Goal: Information Seeking & Learning: Understand process/instructions

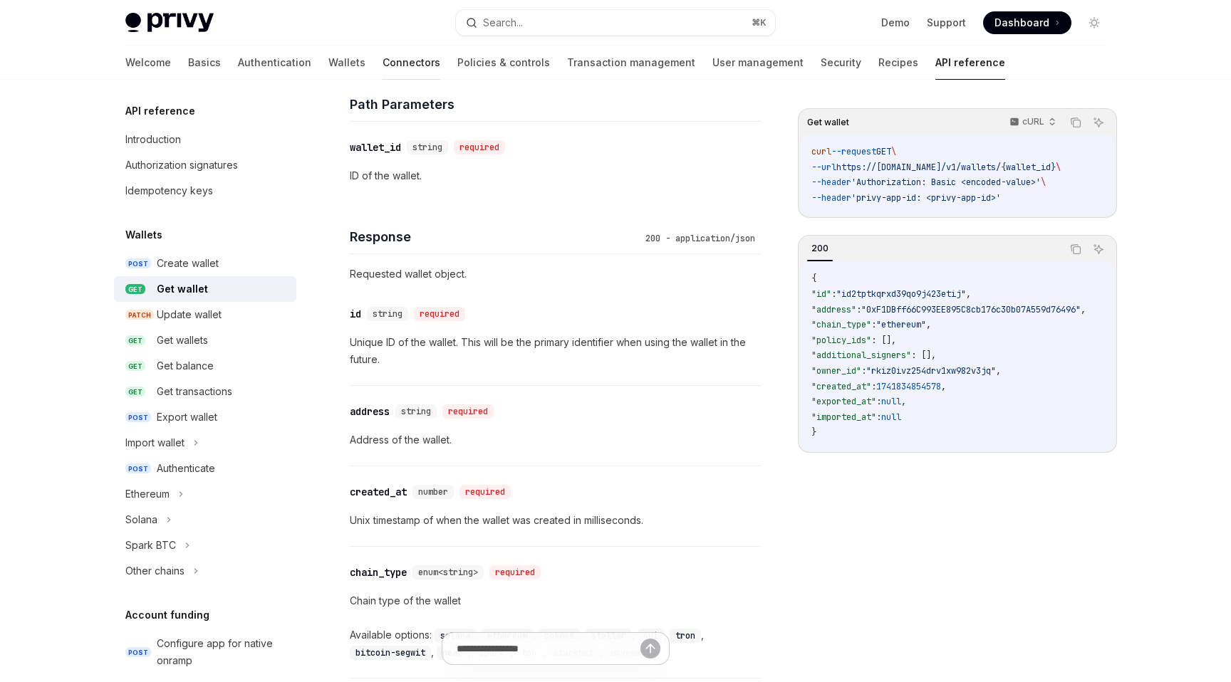
click at [382, 68] on link "Connectors" at bounding box center [411, 63] width 58 height 34
type textarea "*"
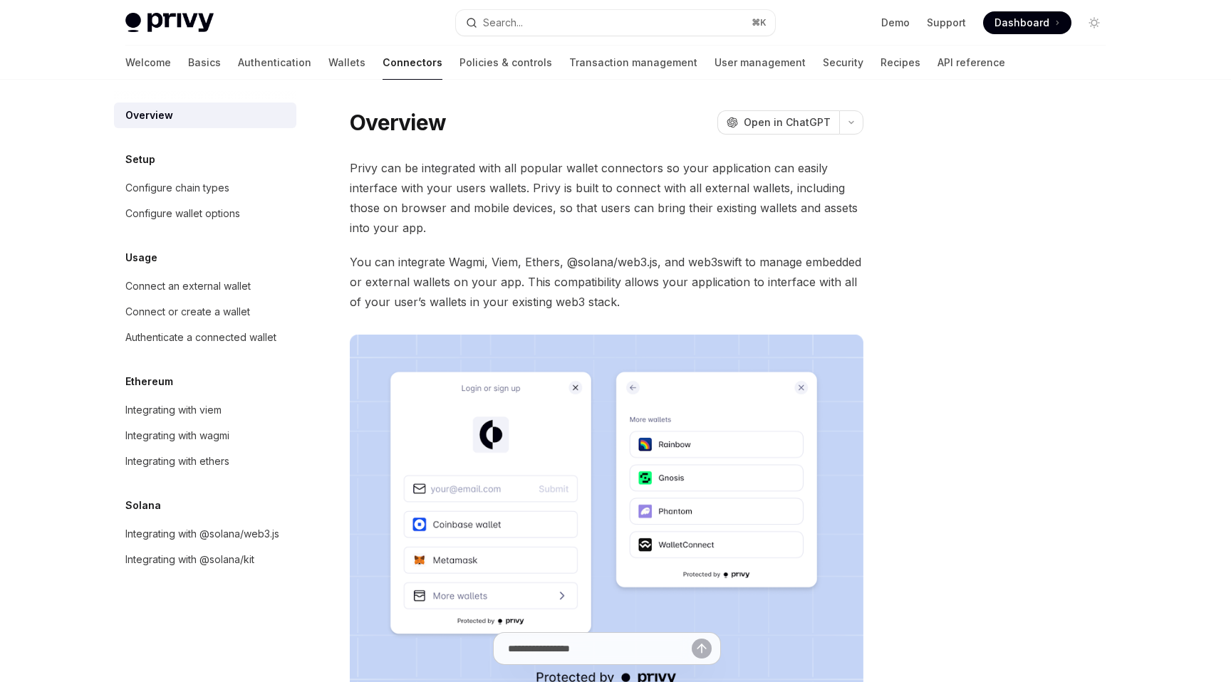
scroll to position [21, 0]
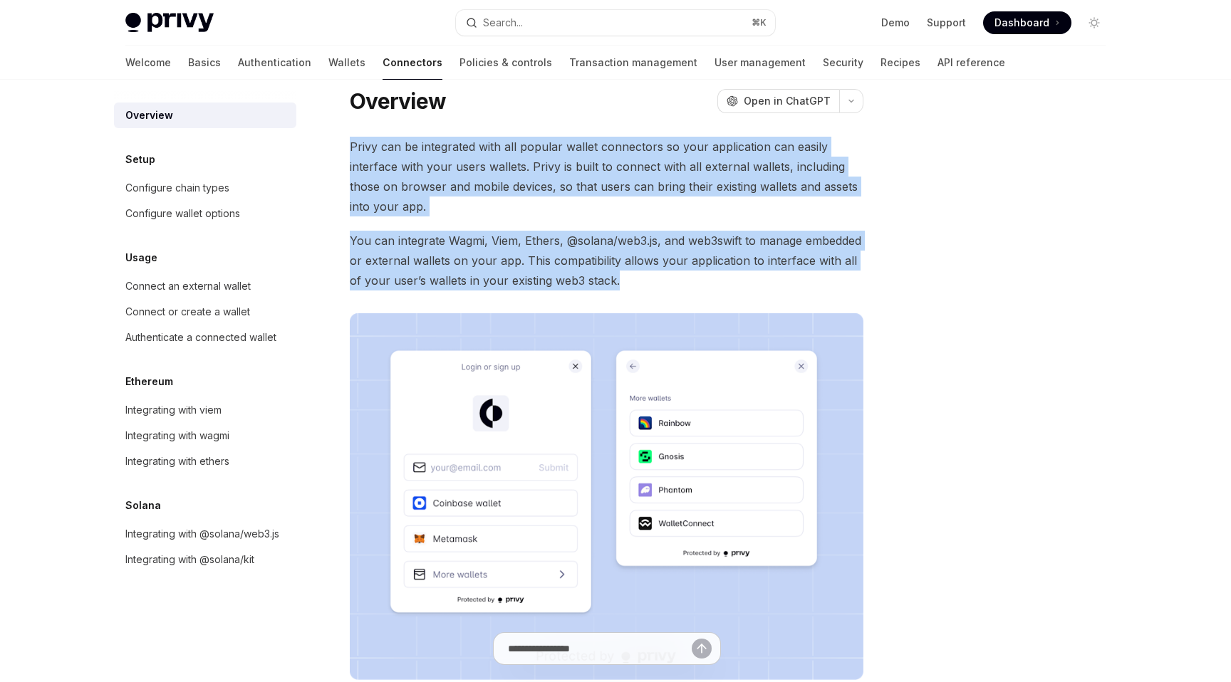
drag, startPoint x: 694, startPoint y: 274, endPoint x: 696, endPoint y: 125, distance: 149.6
click at [696, 125] on div "Overview OpenAI Open in ChatGPT OpenAI Open in ChatGPT Privy can be integrated …" at bounding box center [473, 498] width 786 height 823
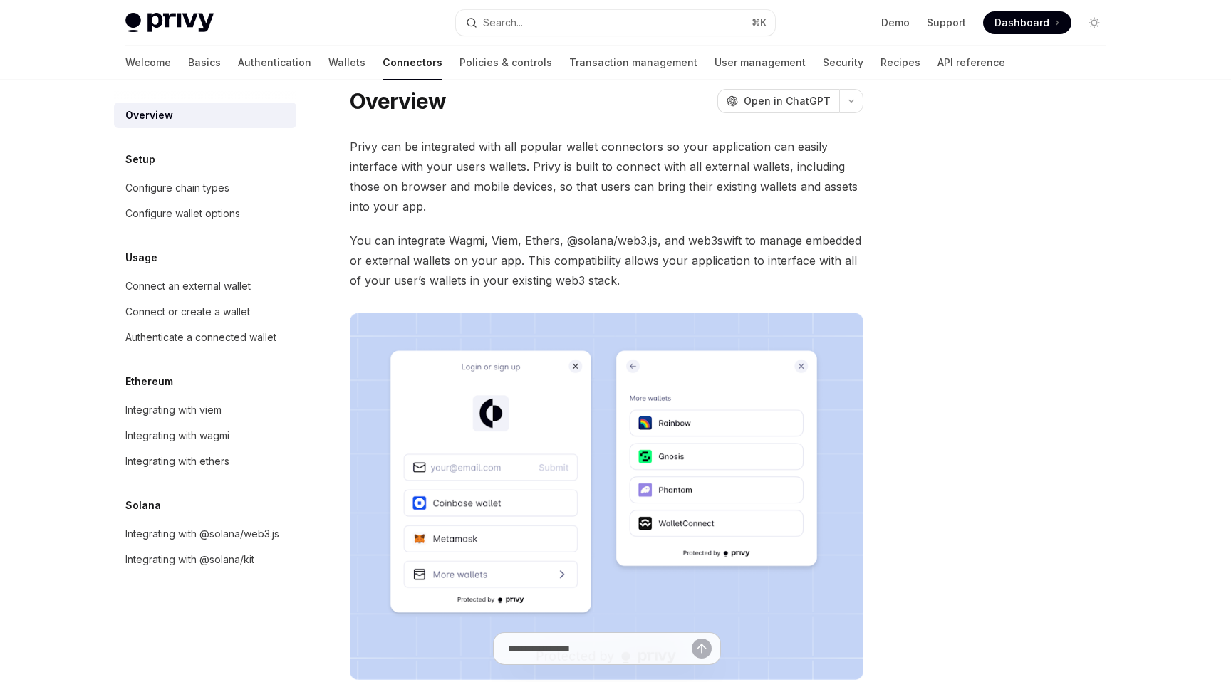
click at [665, 149] on span "Privy can be integrated with all popular wallet connectors so your application …" at bounding box center [606, 177] width 513 height 80
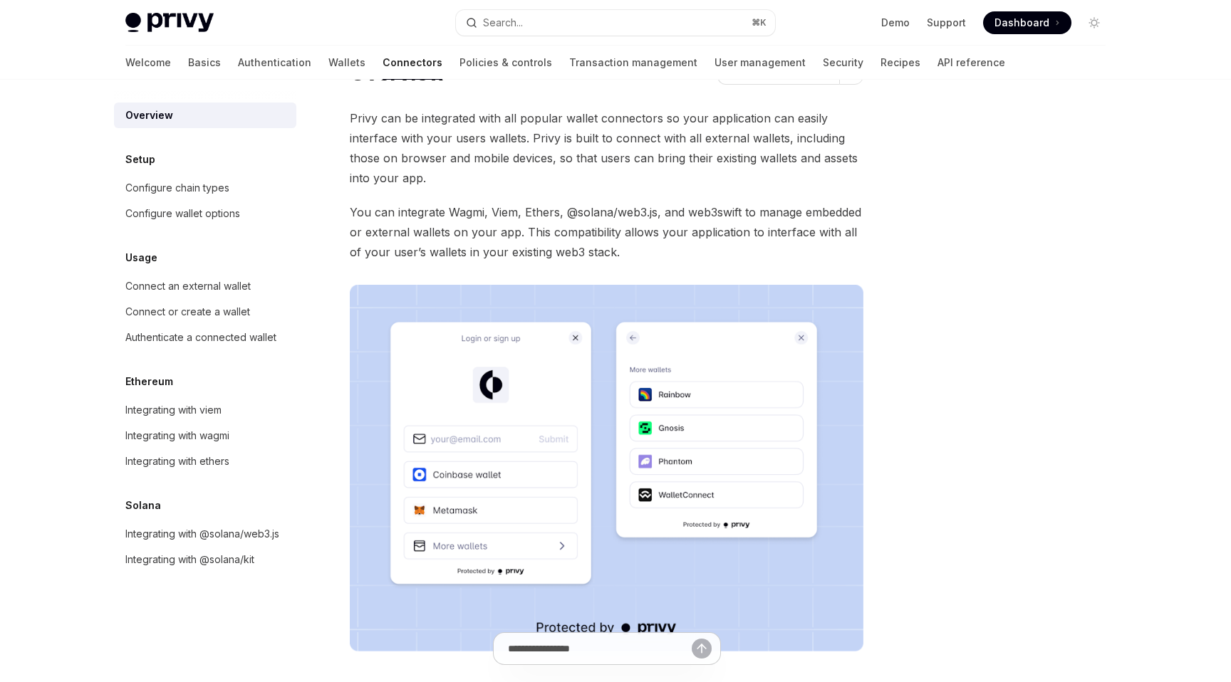
scroll to position [36, 0]
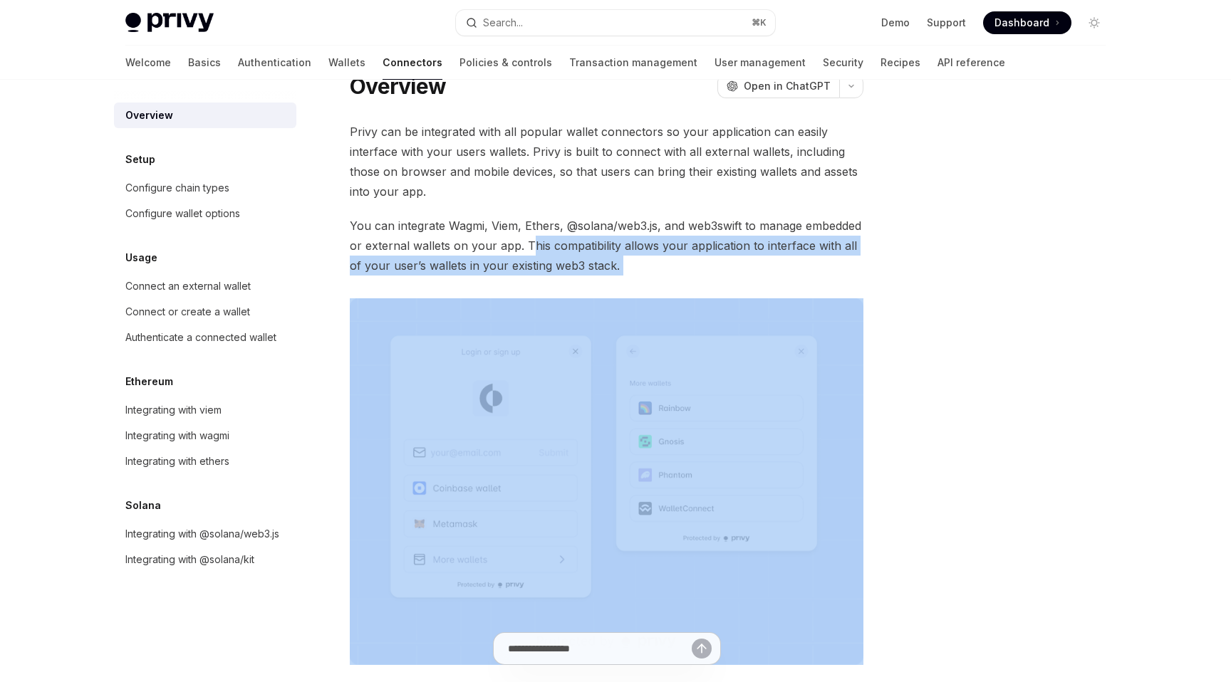
drag, startPoint x: 530, startPoint y: 244, endPoint x: 649, endPoint y: 276, distance: 123.2
click at [649, 276] on div "Privy can be integrated with all popular wallet connectors so your application …" at bounding box center [606, 393] width 513 height 543
click at [671, 261] on span "You can integrate Wagmi, Viem, Ethers, @solana/web3.js, and web3swift to manage…" at bounding box center [606, 246] width 513 height 60
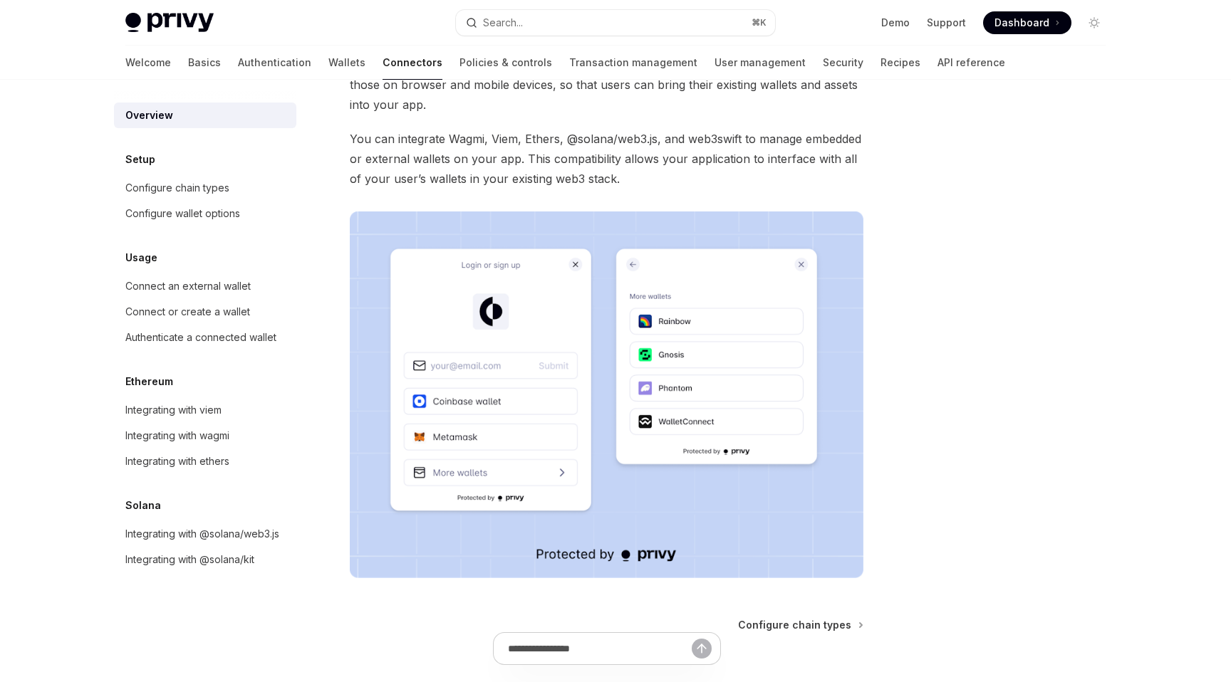
scroll to position [205, 0]
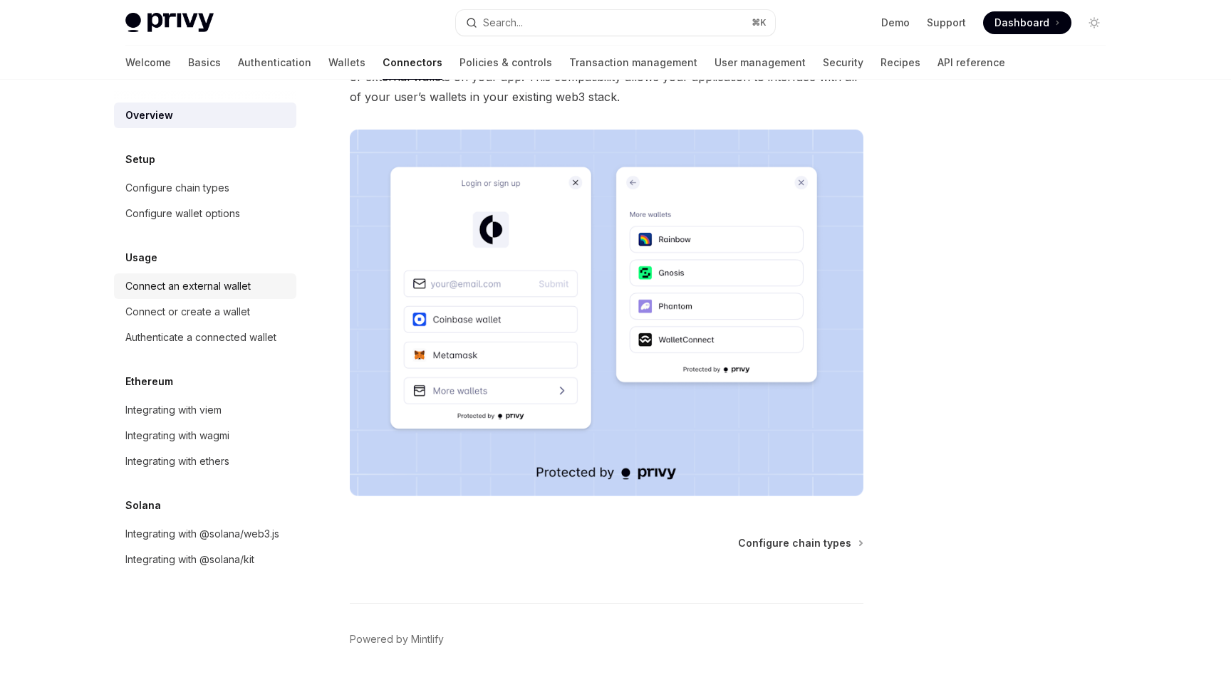
click at [194, 287] on div "Connect an external wallet" at bounding box center [187, 286] width 125 height 17
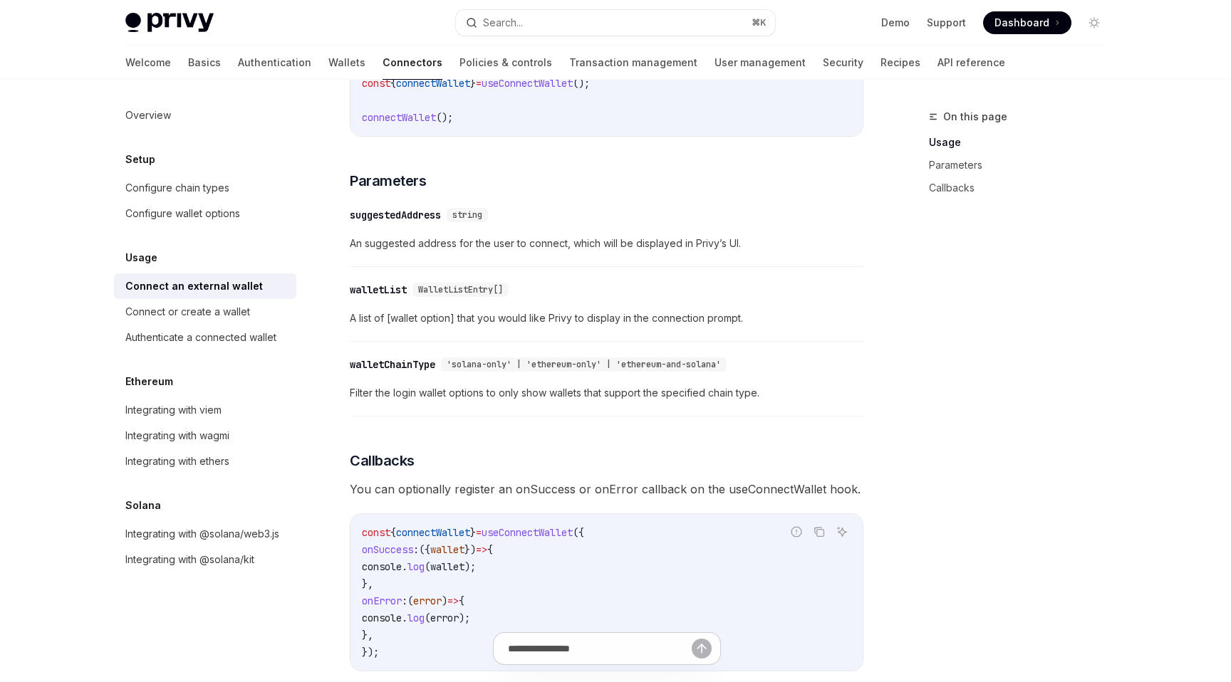
scroll to position [496, 0]
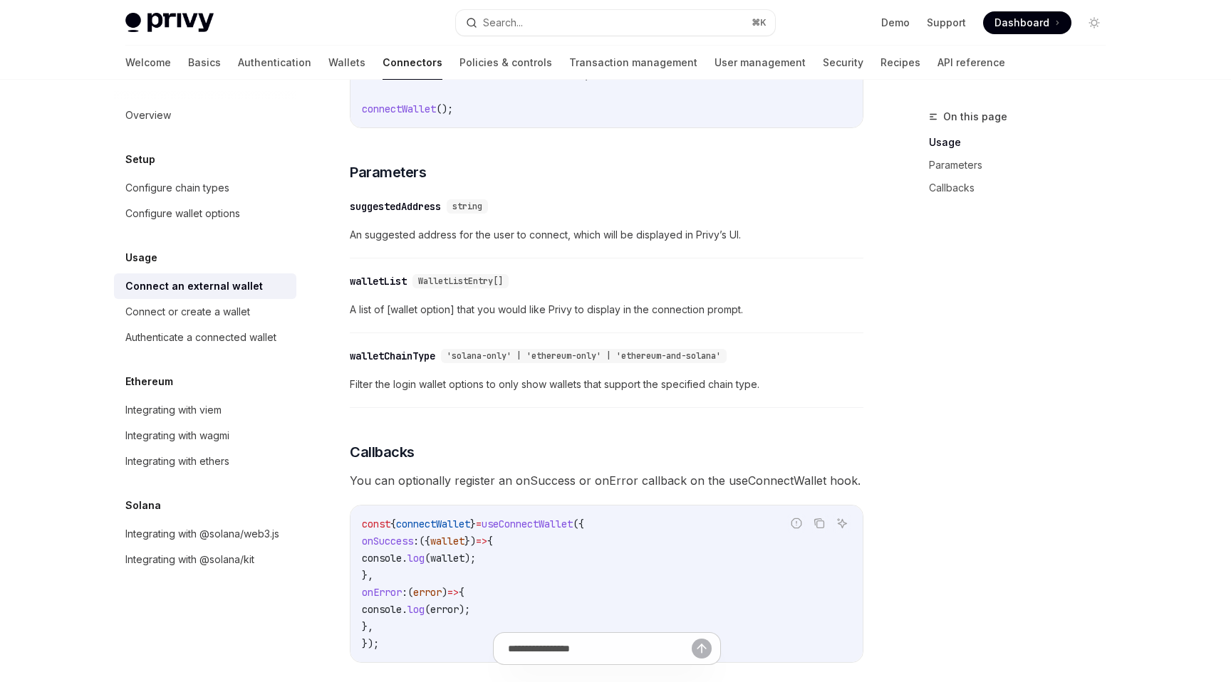
click at [436, 287] on span "WalletListEntry[]" at bounding box center [460, 281] width 85 height 11
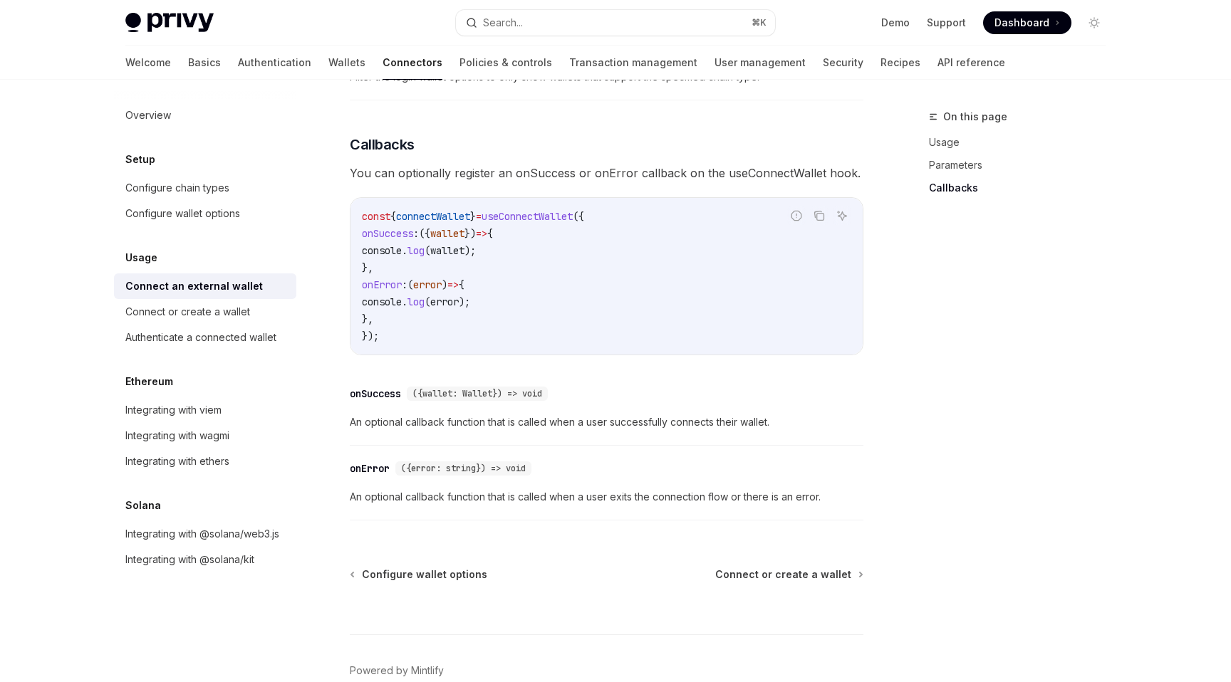
scroll to position [885, 0]
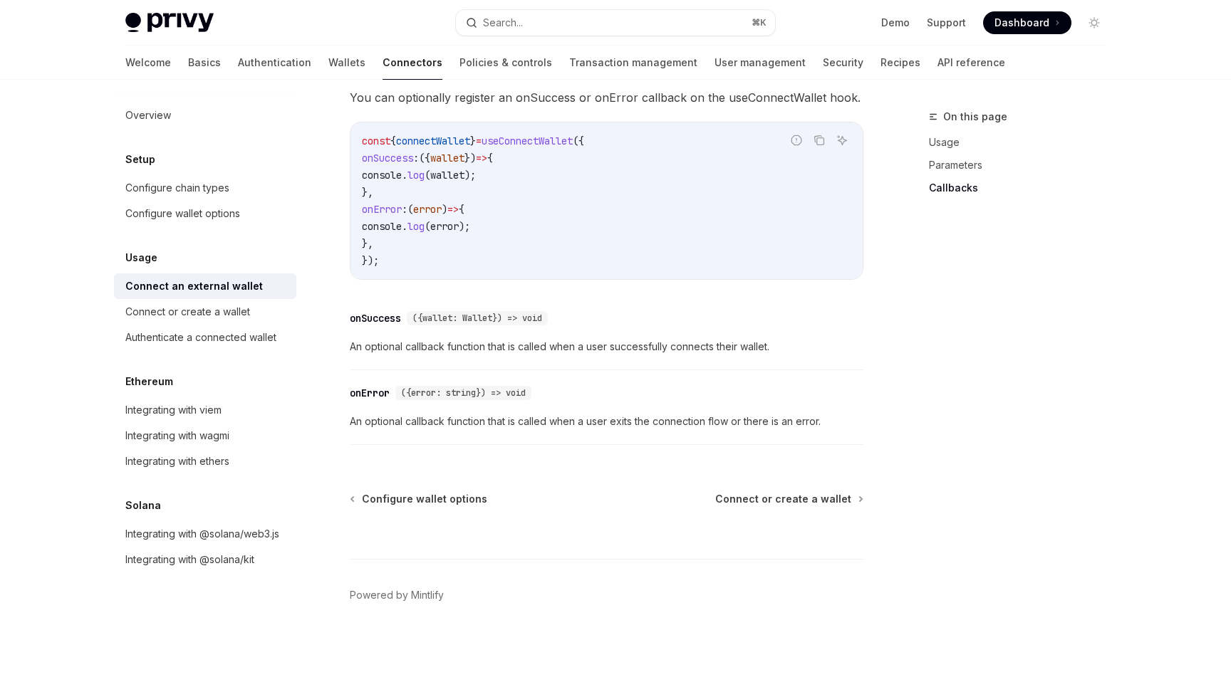
copy span "WalletListEntry"
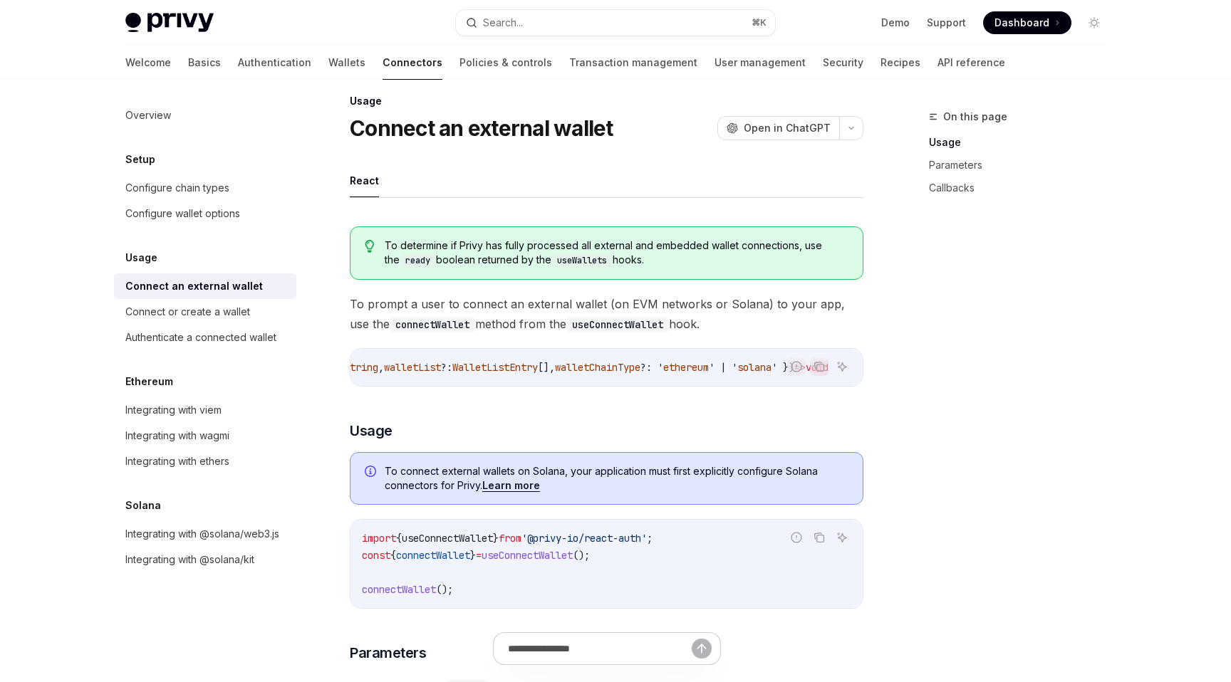
scroll to position [0, 0]
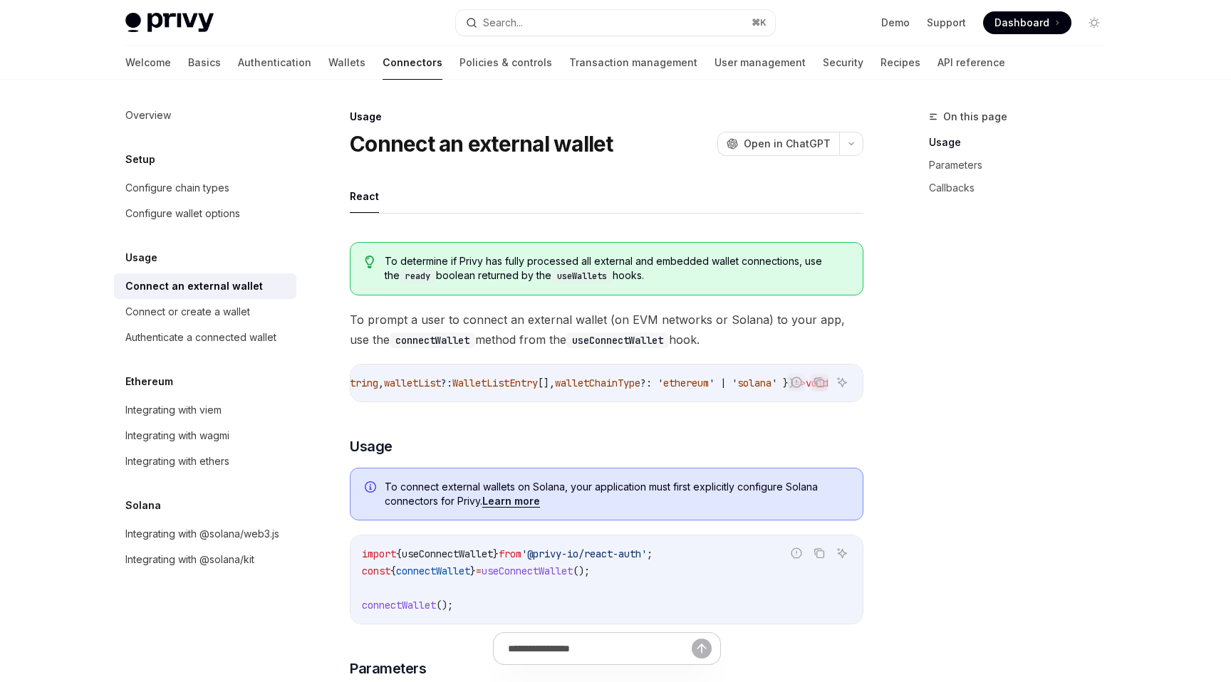
click at [241, 335] on div "Authenticate a connected wallet" at bounding box center [200, 337] width 151 height 17
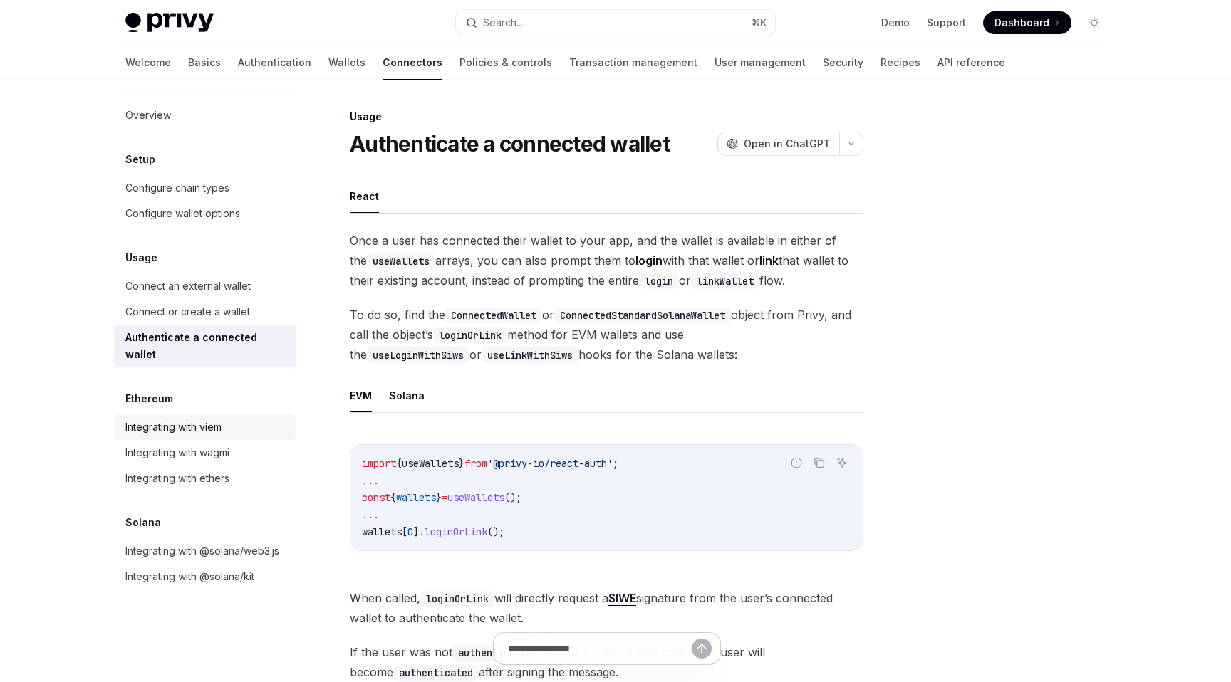
click at [217, 419] on div "Integrating with viem" at bounding box center [173, 427] width 96 height 17
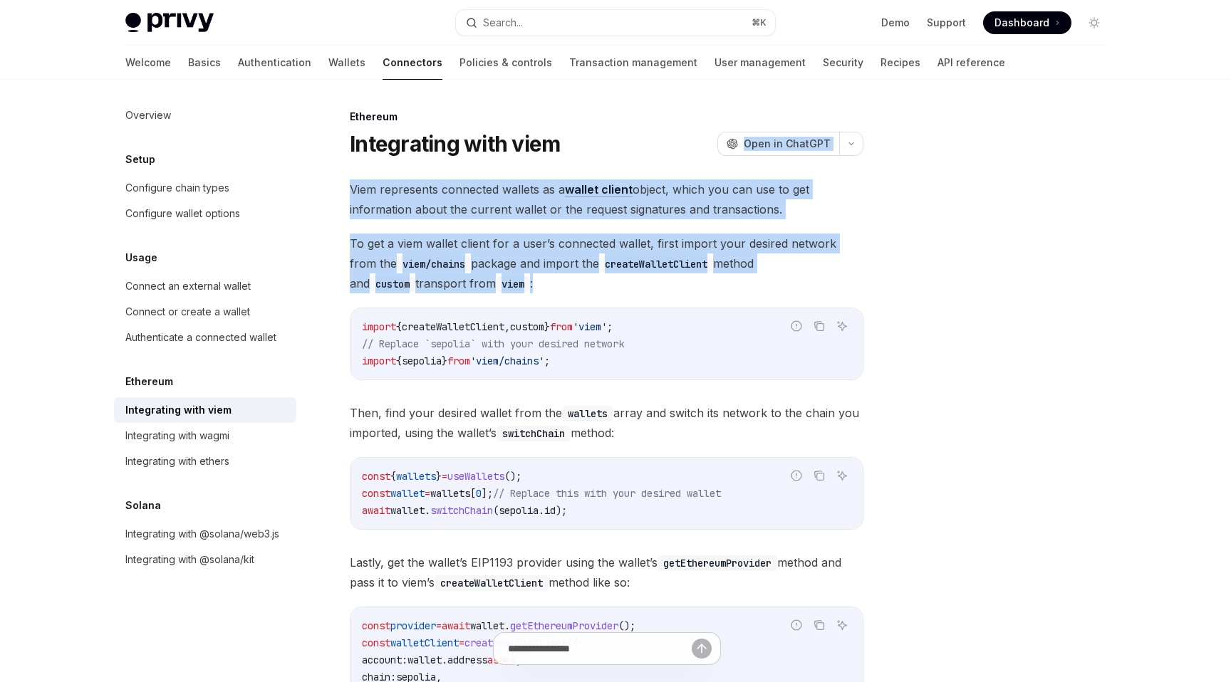
drag, startPoint x: 538, startPoint y: 281, endPoint x: 669, endPoint y: 153, distance: 183.8
click at [669, 153] on div "Ethereum Integrating with viem OpenAI Open in ChatGPT OpenAI Open in ChatGPT Vi…" at bounding box center [473, 565] width 786 height 915
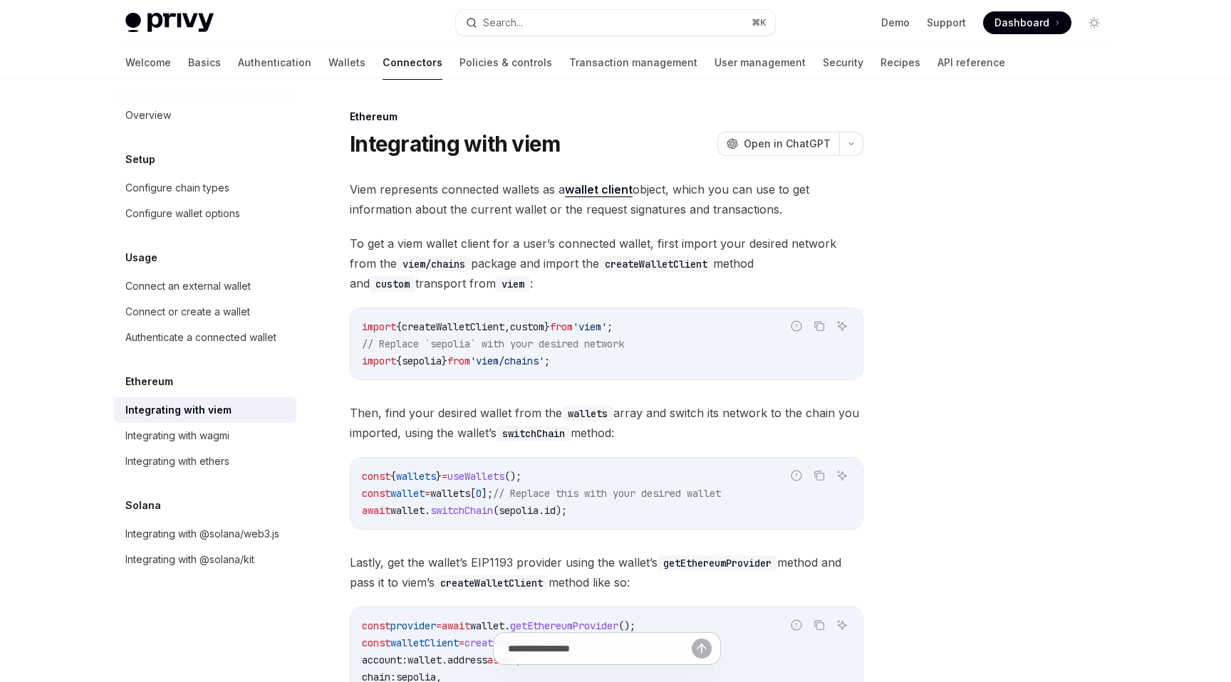
click at [679, 179] on span "Viem represents connected wallets as a wallet client object, which you can use …" at bounding box center [606, 199] width 513 height 40
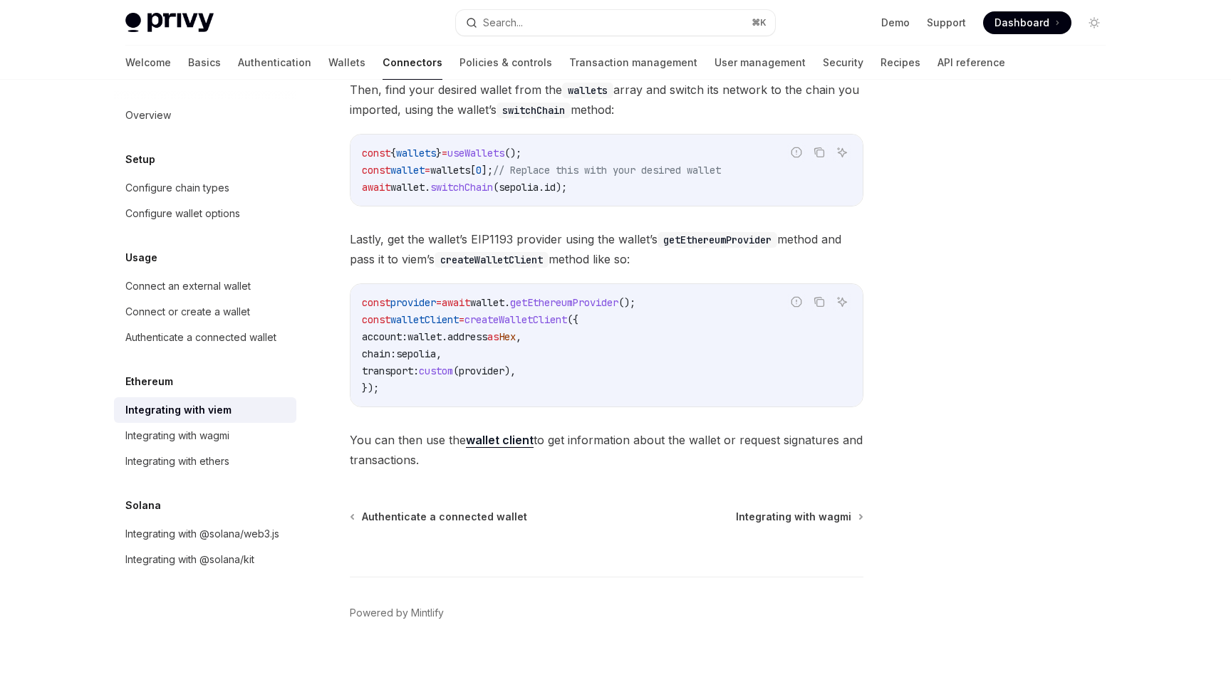
scroll to position [324, 0]
click at [174, 441] on div "Integrating with wagmi" at bounding box center [177, 435] width 104 height 17
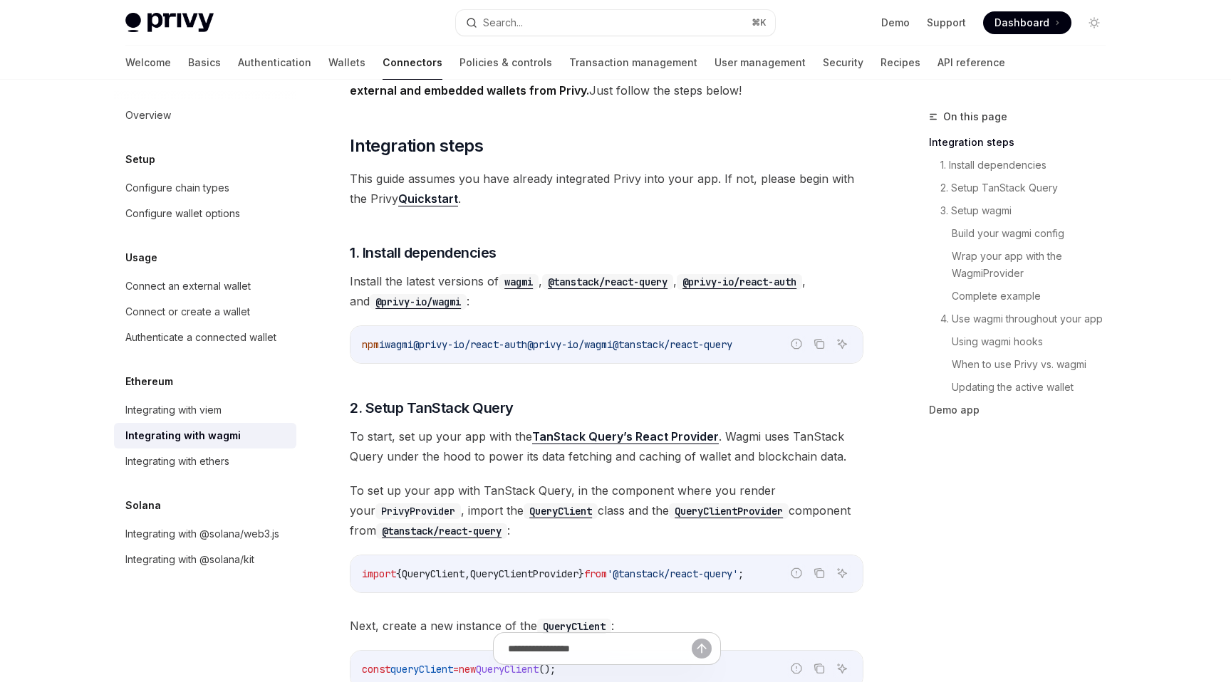
scroll to position [175, 0]
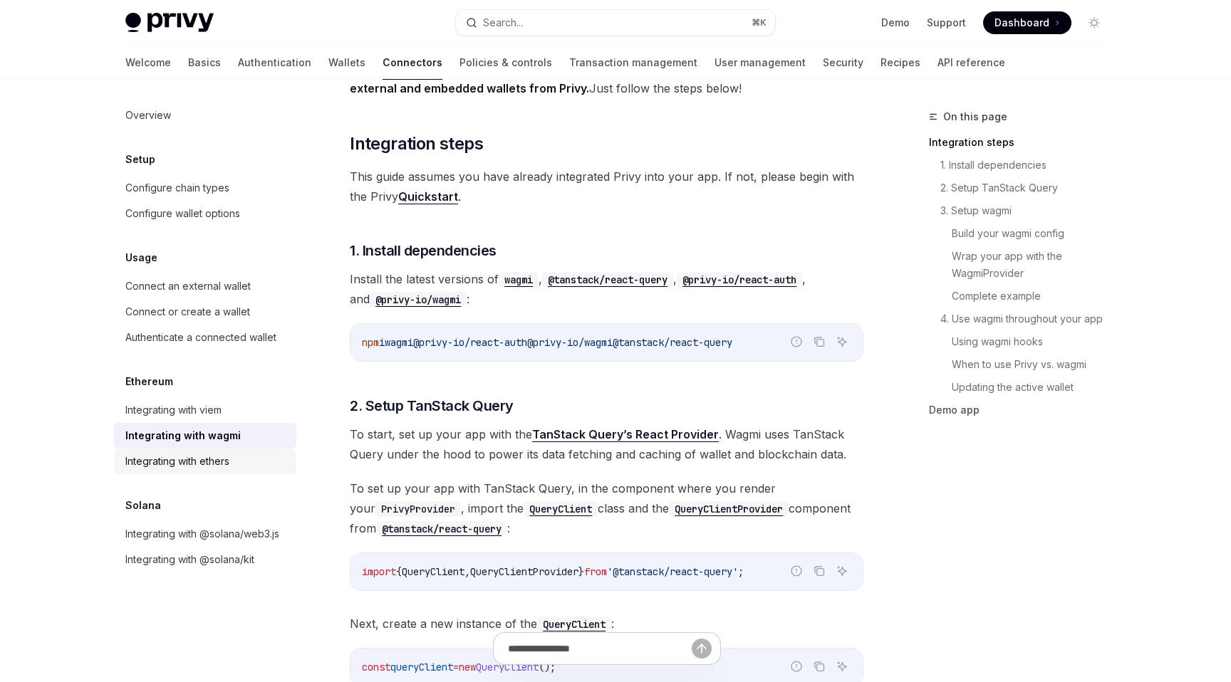
click at [199, 464] on div "Integrating with ethers" at bounding box center [177, 461] width 104 height 17
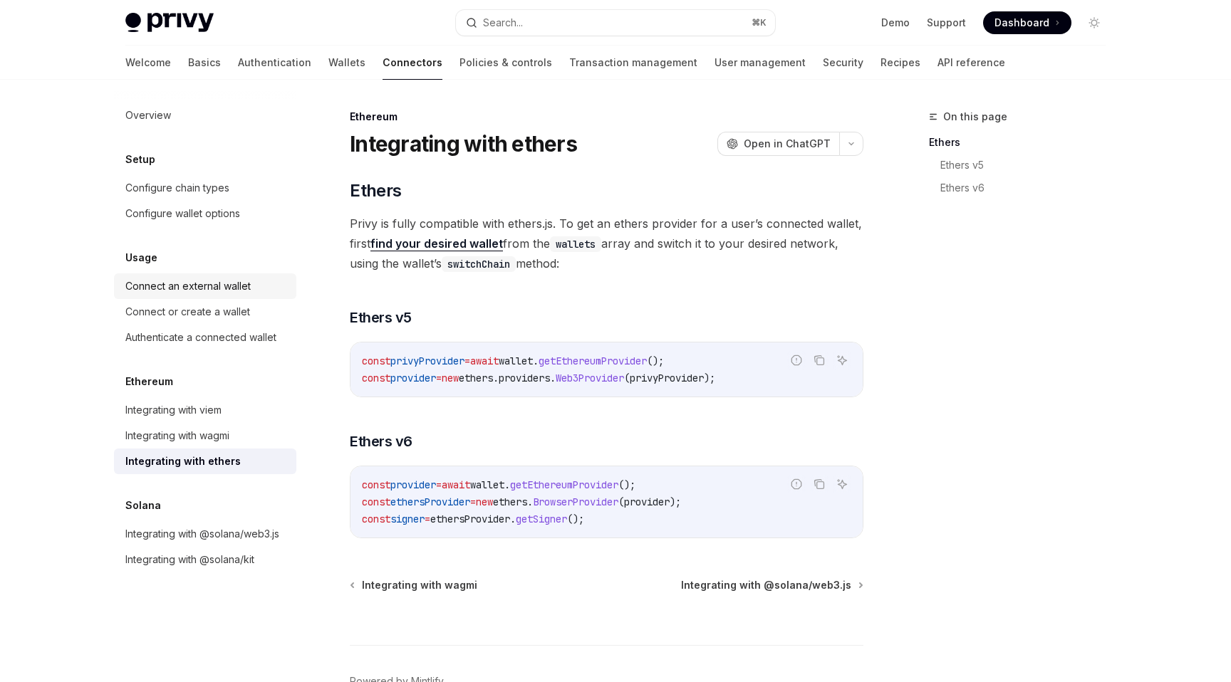
click at [222, 283] on div "Connect an external wallet" at bounding box center [187, 286] width 125 height 17
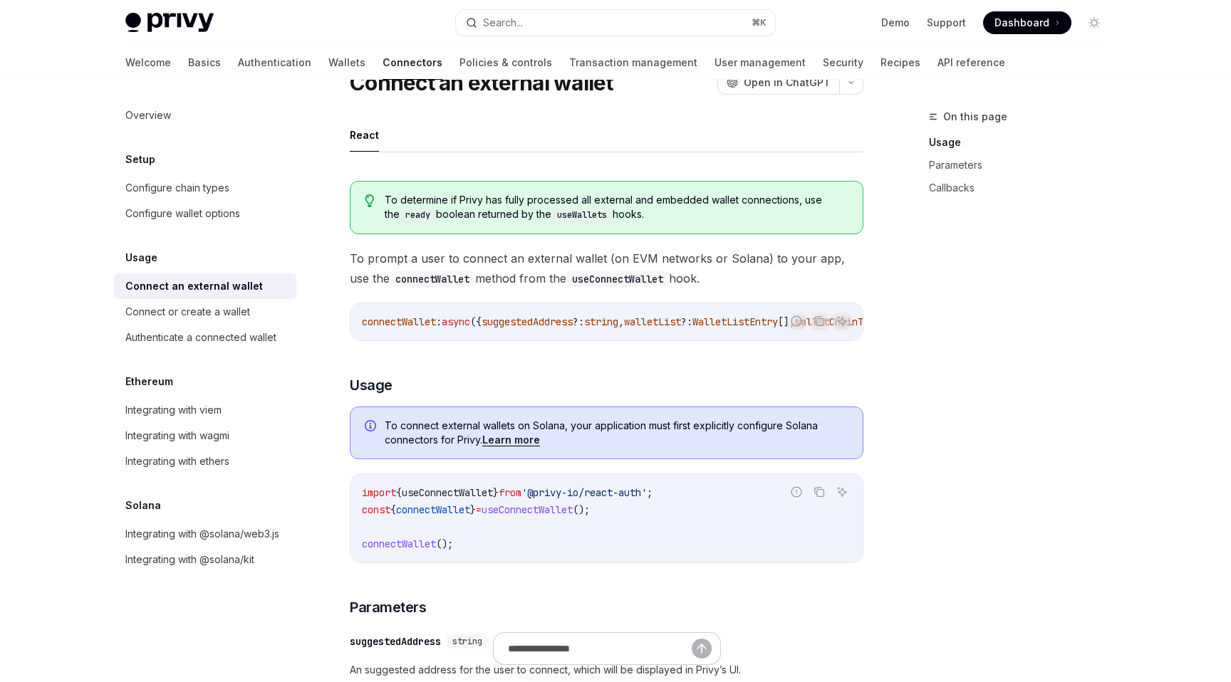
scroll to position [63, 0]
drag, startPoint x: 608, startPoint y: 261, endPoint x: 756, endPoint y: 256, distance: 148.9
click at [756, 256] on span "To prompt a user to connect an external wallet (on EVM networks or Solana) to y…" at bounding box center [606, 267] width 513 height 40
click at [718, 276] on span "To prompt a user to connect an external wallet (on EVM networks or Solana) to y…" at bounding box center [606, 267] width 513 height 40
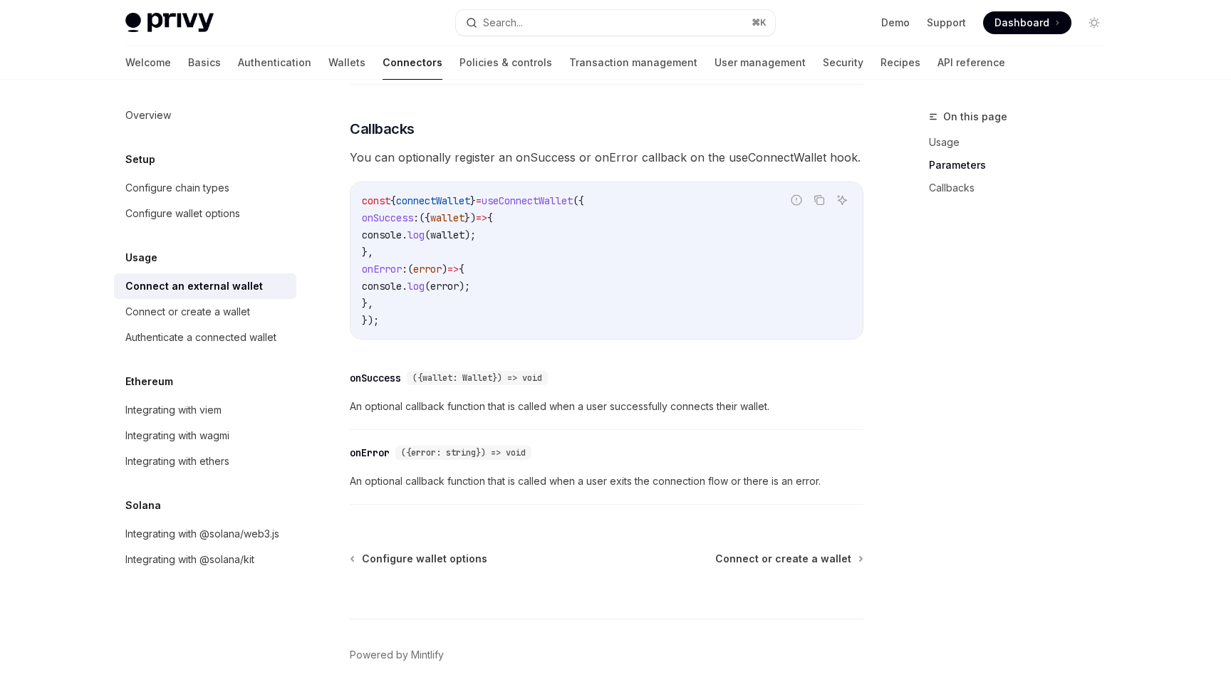
scroll to position [885, 0]
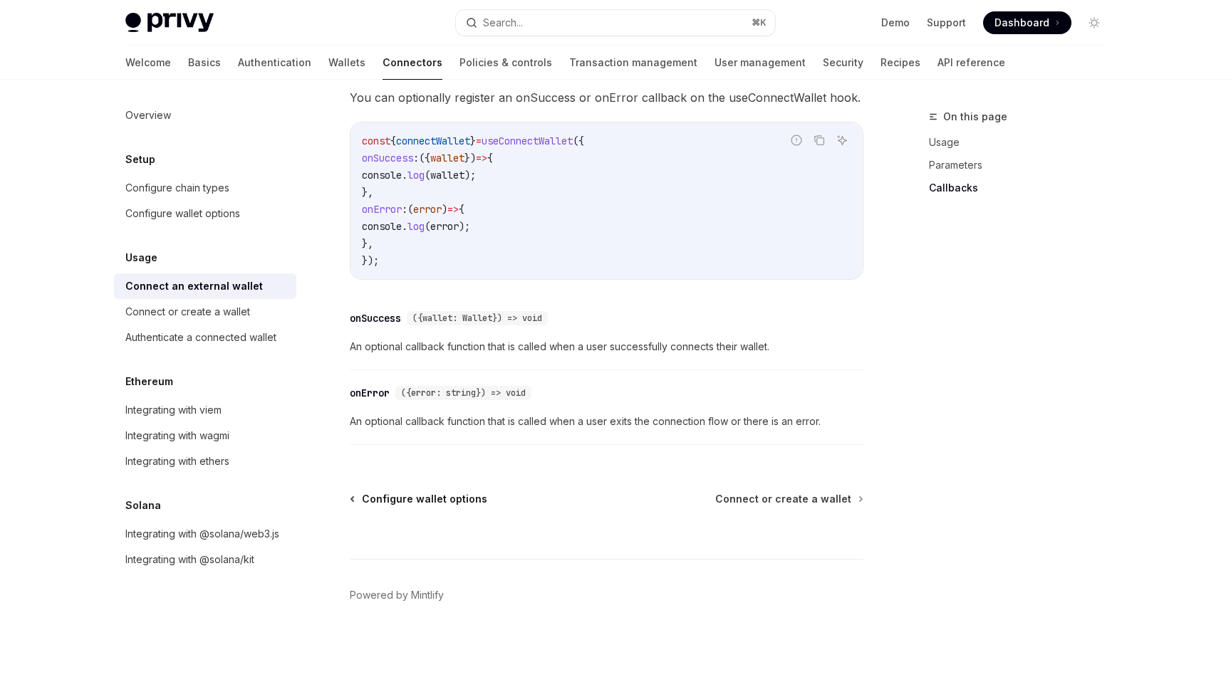
click at [450, 499] on span "Configure wallet options" at bounding box center [424, 499] width 125 height 14
type textarea "*"
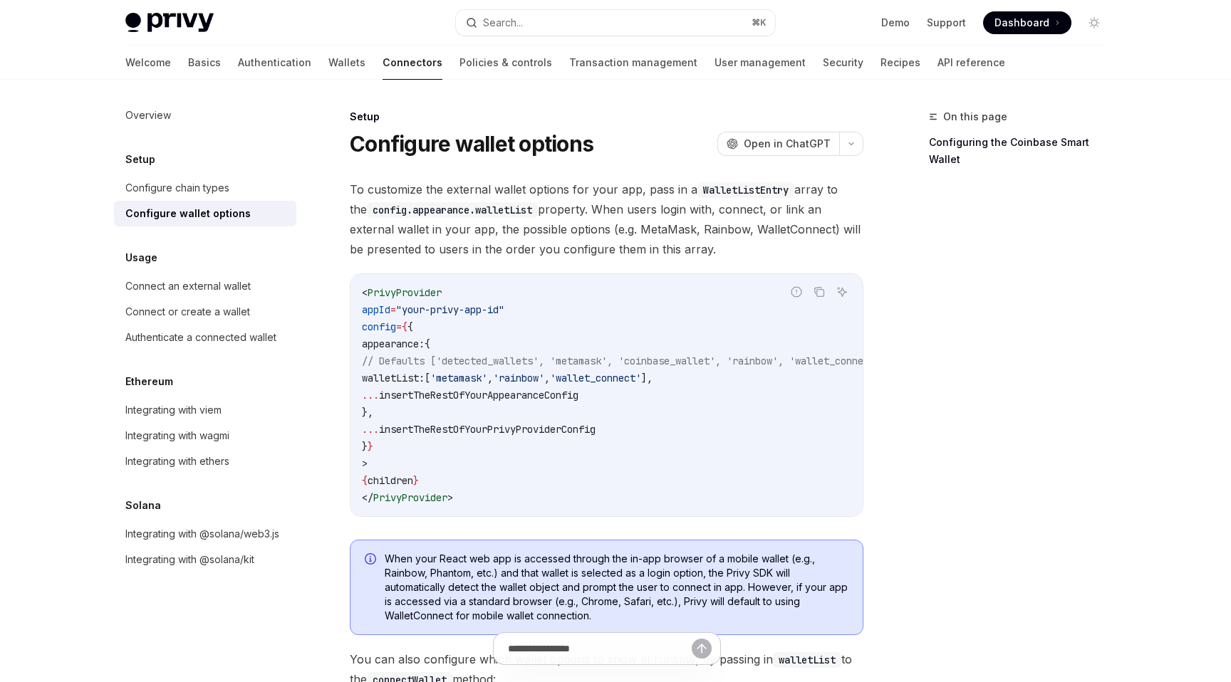
click at [652, 199] on span "To customize the external wallet options for your app, pass in a WalletListEntr…" at bounding box center [606, 219] width 513 height 80
click at [714, 185] on code "WalletListEntry" at bounding box center [745, 190] width 97 height 16
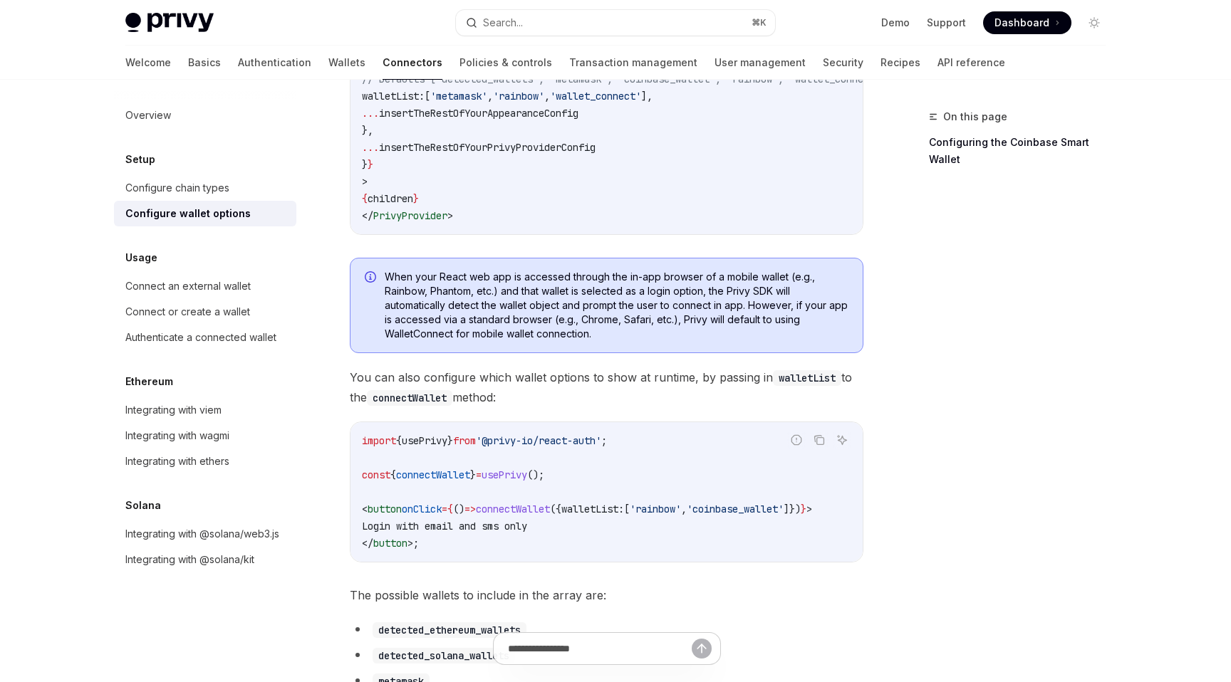
scroll to position [293, 0]
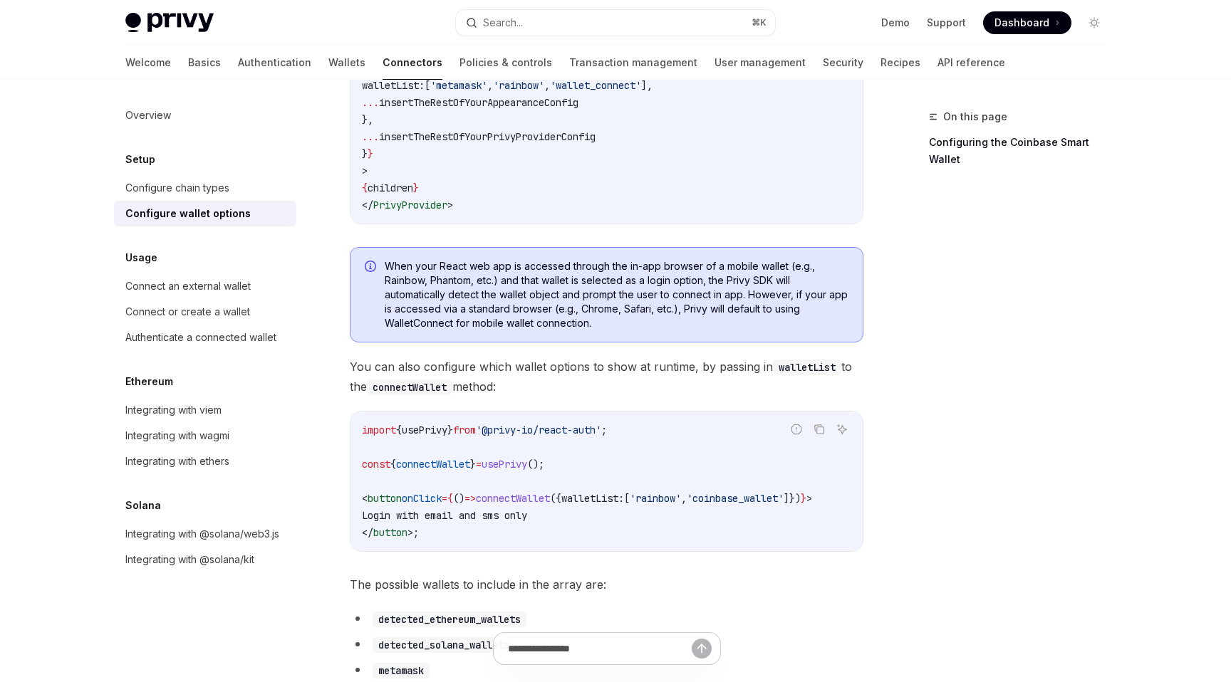
copy code "WalletListEntry"
click at [711, 25] on button "Search... ⌘ K" at bounding box center [615, 23] width 319 height 26
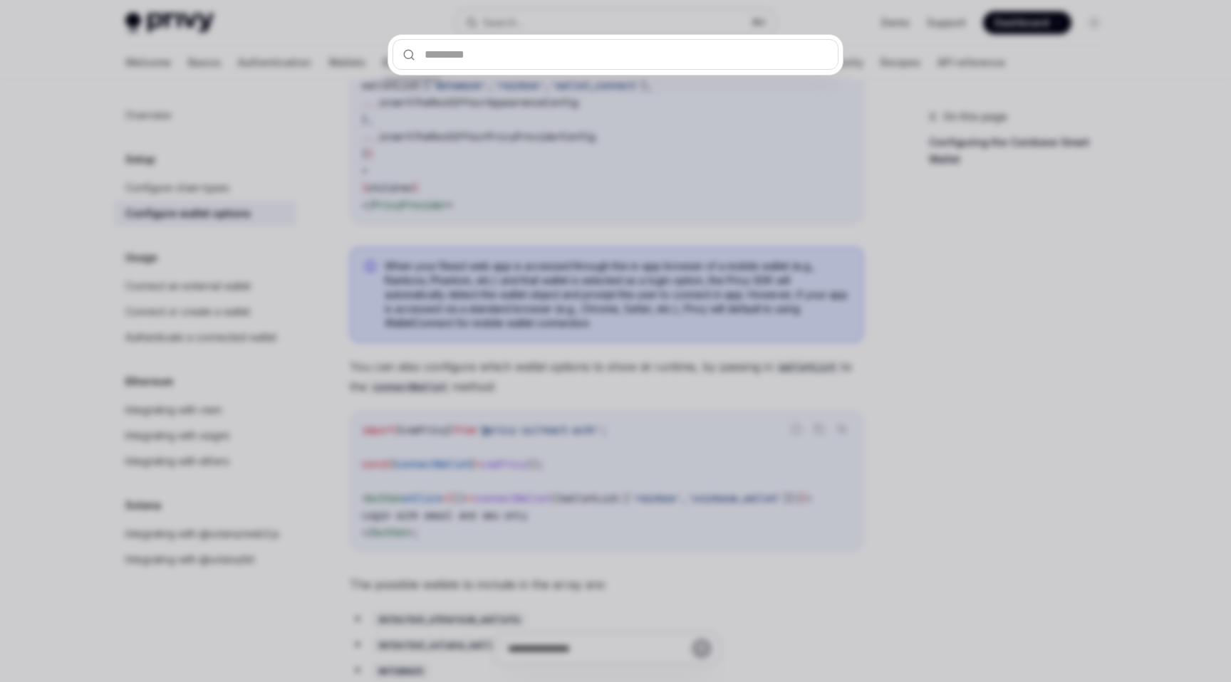
type input "**********"
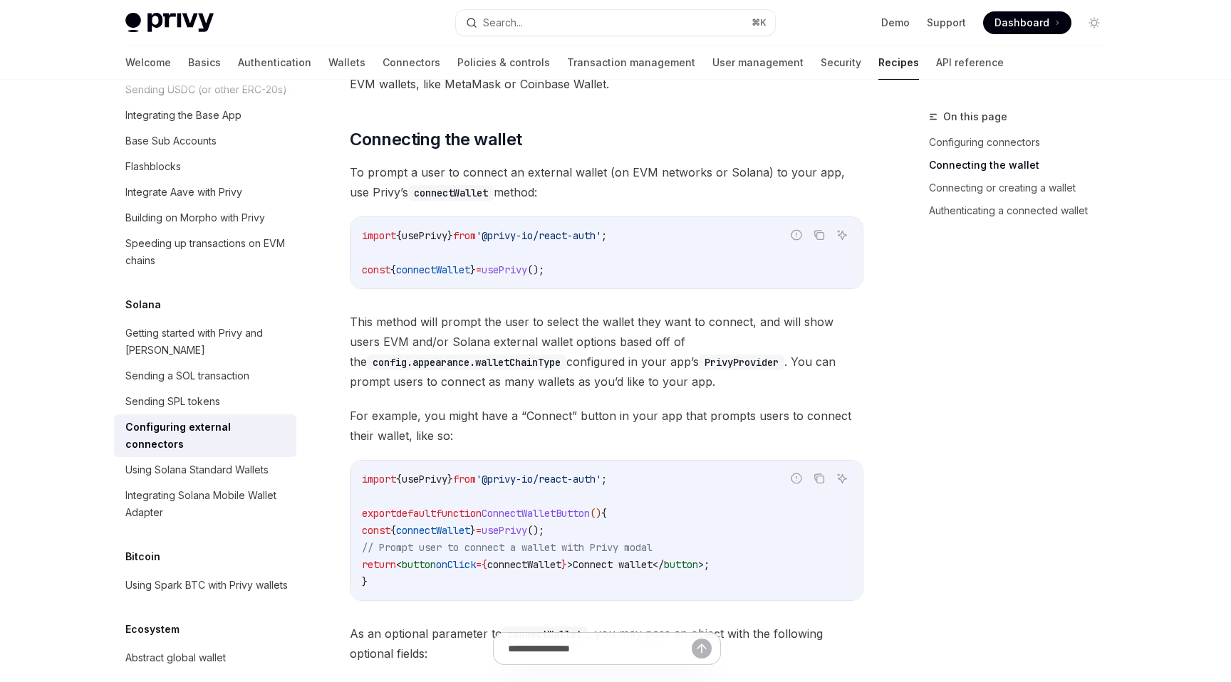
scroll to position [722, 0]
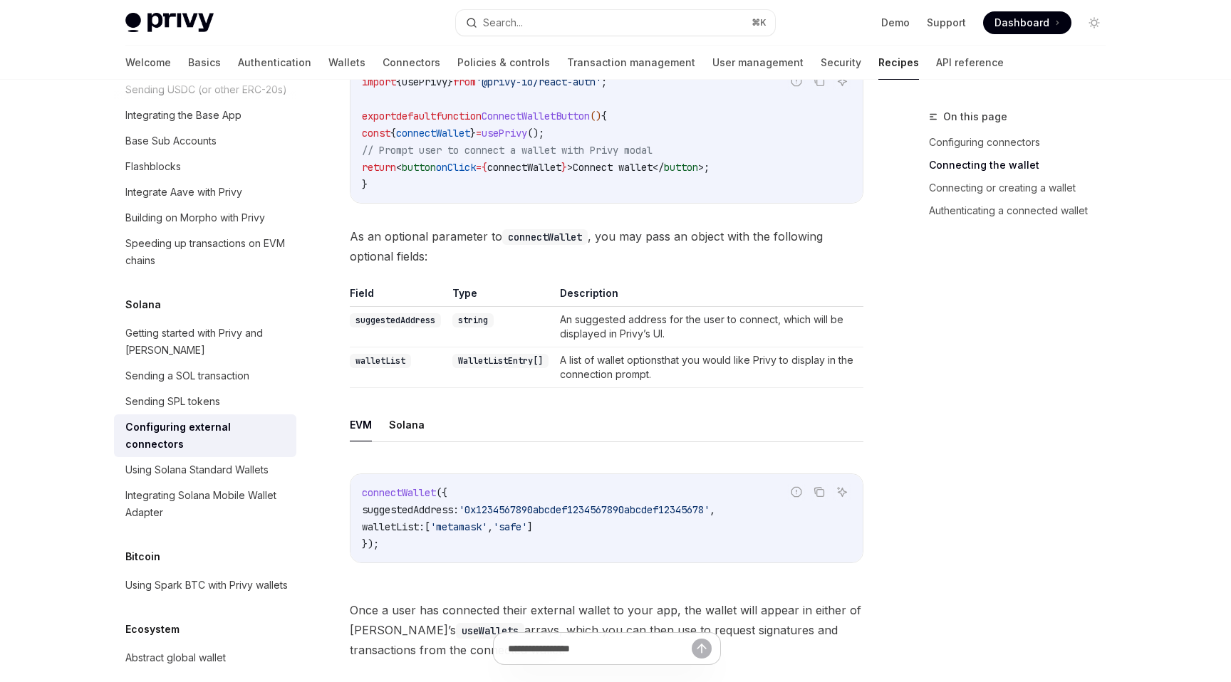
click at [648, 353] on td "A list of wallet optionsthat you would like Privy to display in the connection …" at bounding box center [708, 368] width 309 height 41
drag, startPoint x: 681, startPoint y: 359, endPoint x: 725, endPoint y: 333, distance: 51.4
click at [725, 348] on td "A list of wallet optionsthat you would like Privy to display in the connection …" at bounding box center [708, 368] width 309 height 41
click at [682, 357] on td "A list of wallet optionsthat you would like Privy to display in the connection …" at bounding box center [708, 368] width 309 height 41
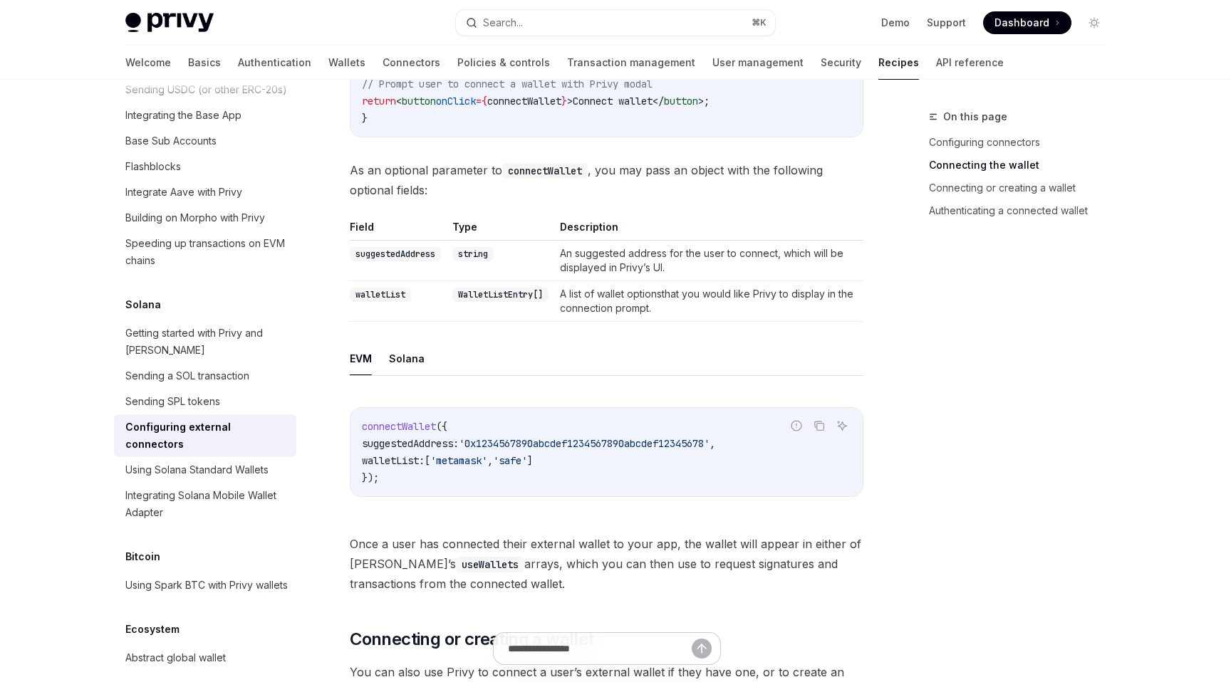
scroll to position [799, 0]
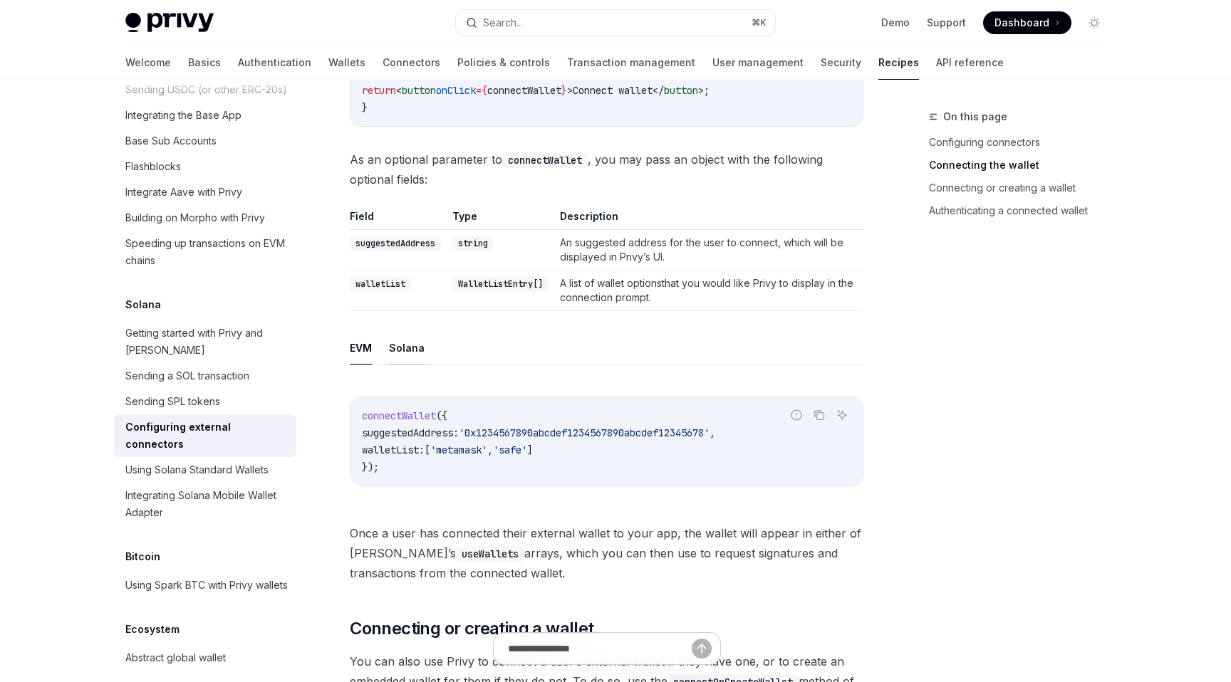
click at [412, 331] on button "Solana" at bounding box center [407, 347] width 36 height 33
click at [355, 331] on button "EVM" at bounding box center [361, 347] width 22 height 33
click at [392, 331] on button "Solana" at bounding box center [407, 347] width 36 height 33
click at [355, 331] on button "EVM" at bounding box center [361, 347] width 22 height 33
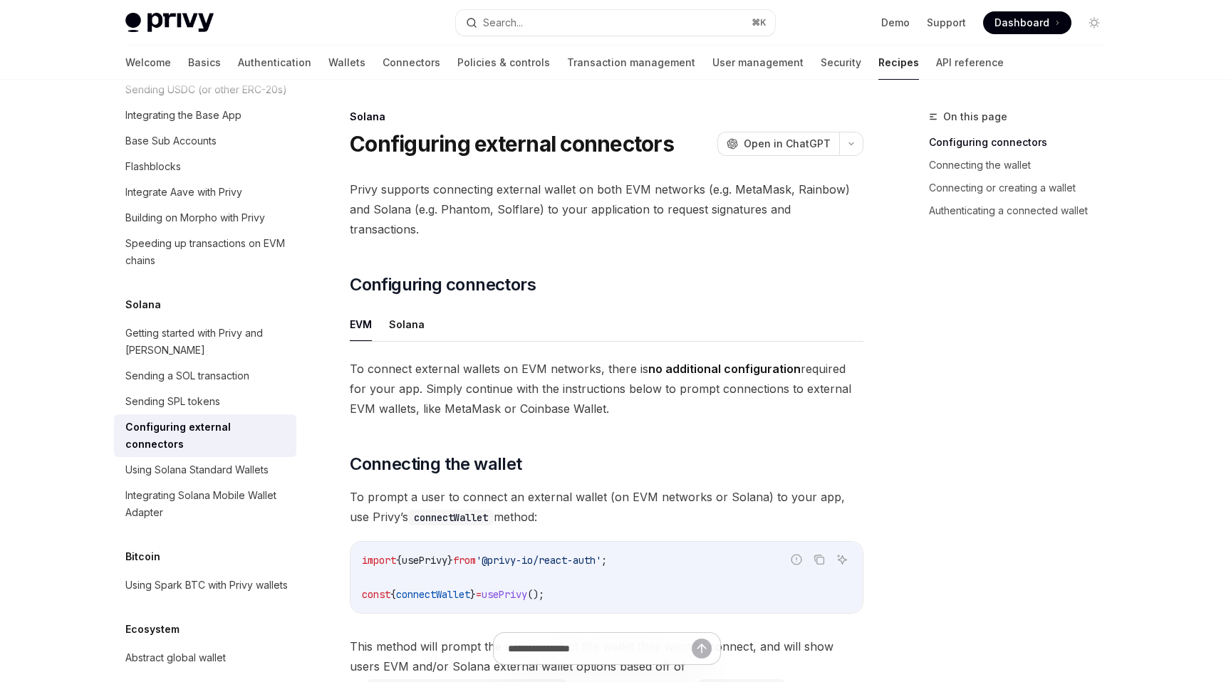
click at [565, 195] on span "Privy supports connecting external wallet on both EVM networks (e.g. MetaMask, …" at bounding box center [606, 209] width 513 height 60
click at [936, 61] on link "API reference" at bounding box center [970, 63] width 68 height 34
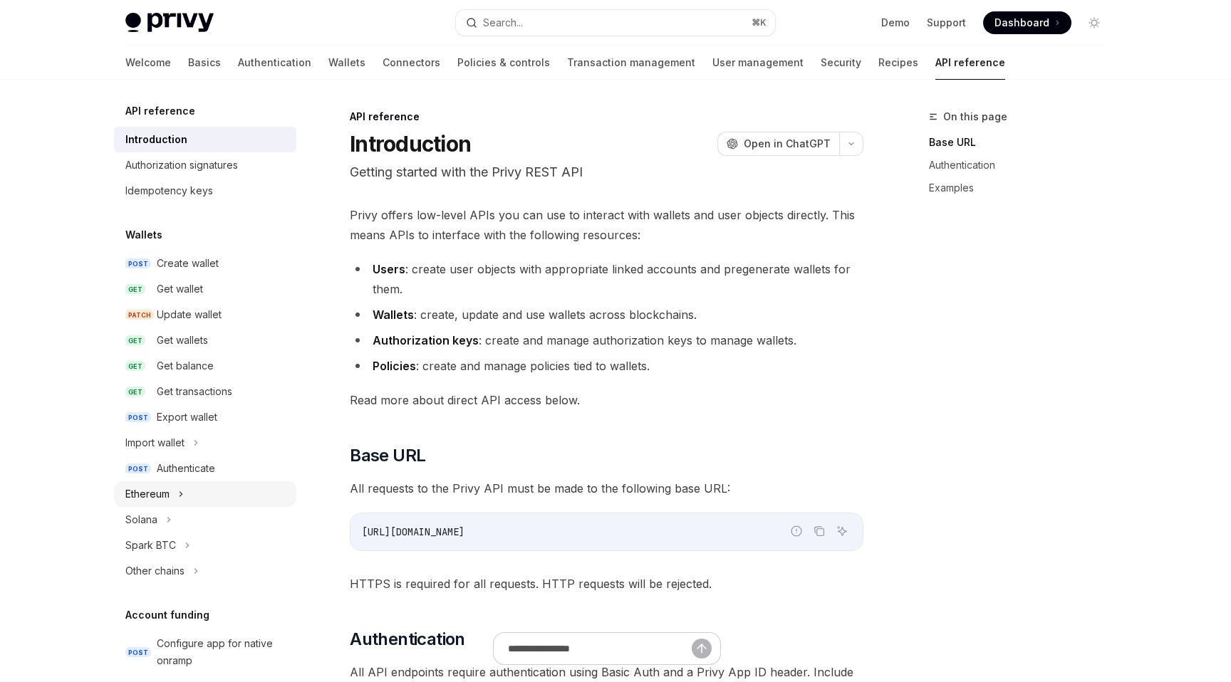
click at [184, 501] on icon at bounding box center [181, 494] width 6 height 17
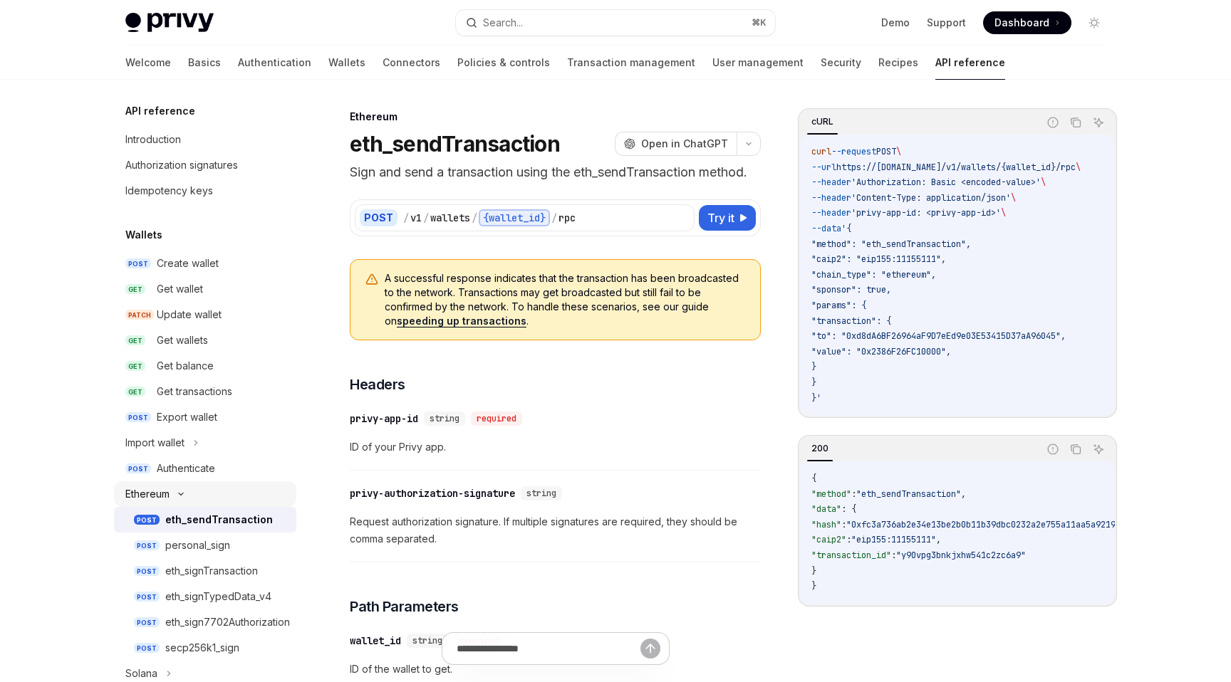
click at [188, 490] on div "Ethereum" at bounding box center [205, 494] width 182 height 26
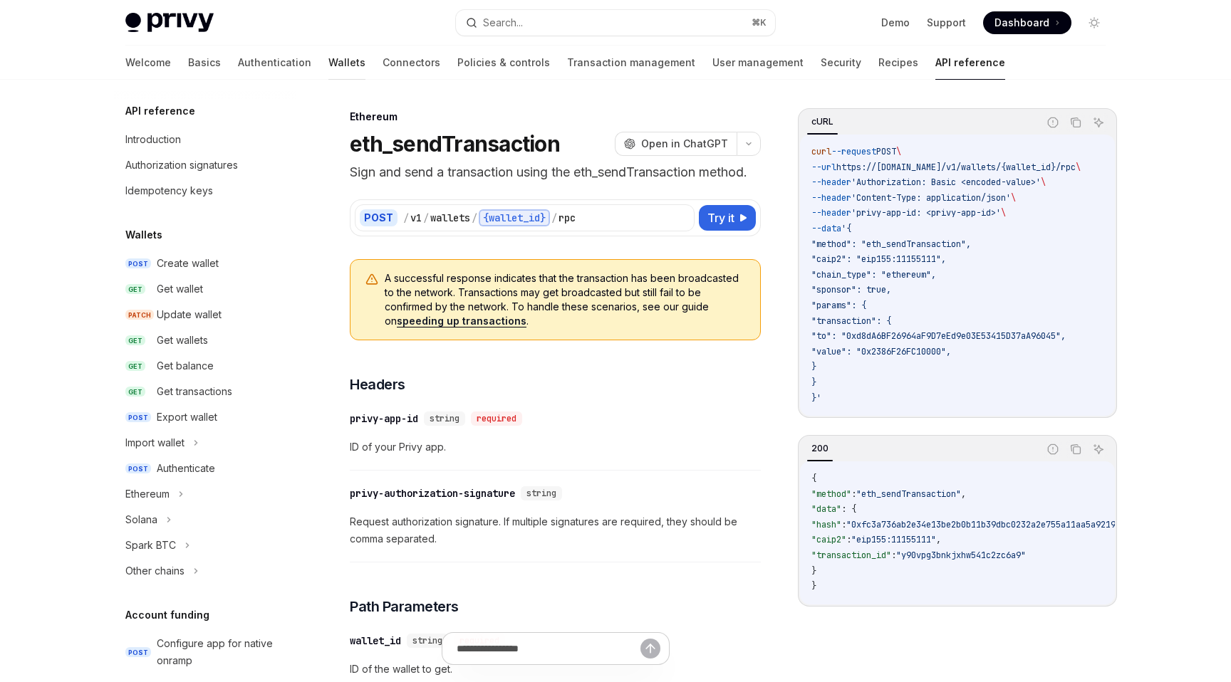
click at [328, 66] on link "Wallets" at bounding box center [346, 63] width 37 height 34
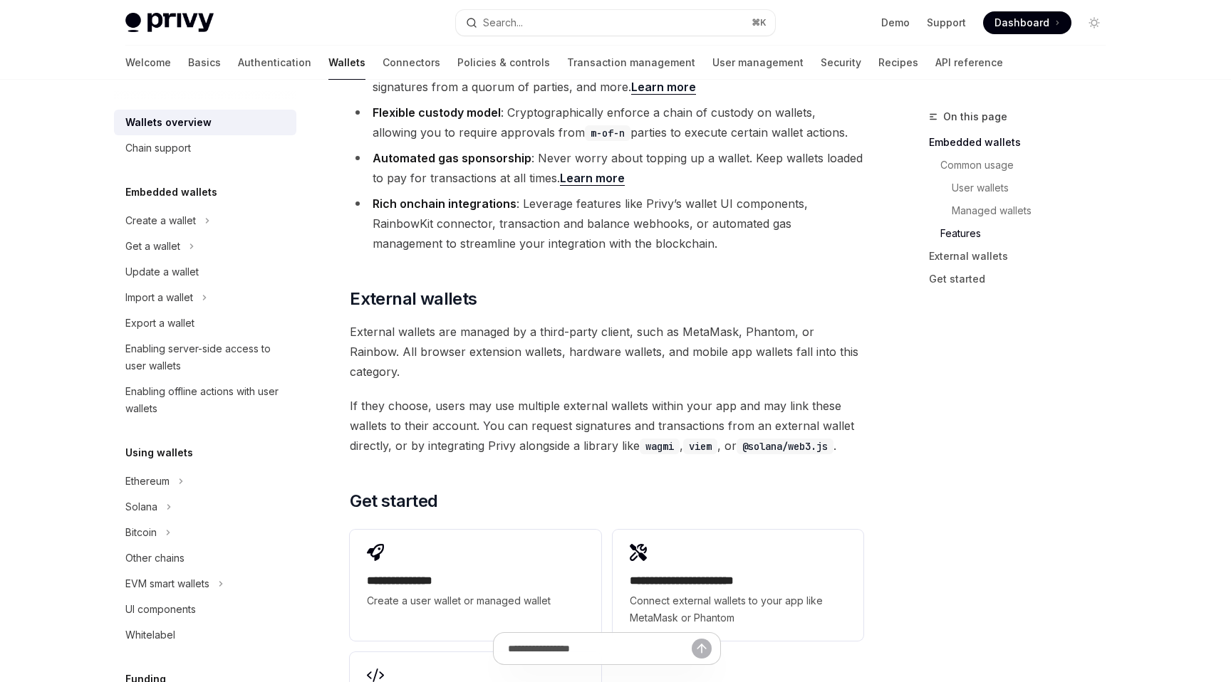
scroll to position [1949, 0]
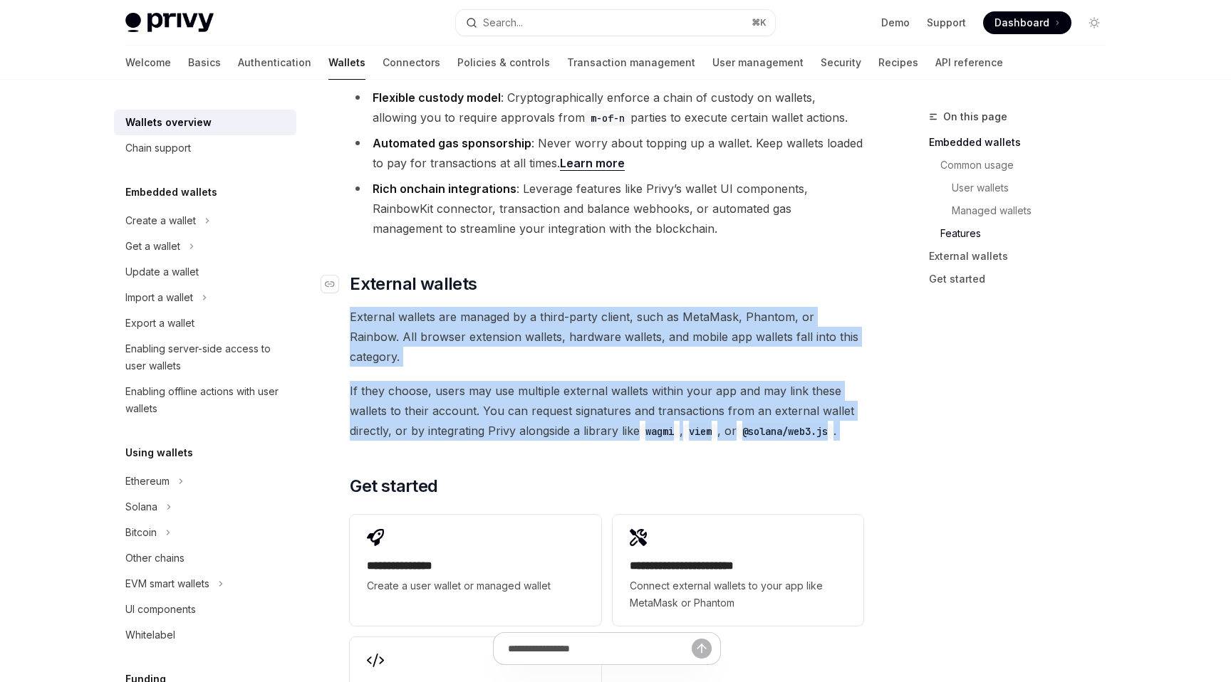
drag, startPoint x: 520, startPoint y: 370, endPoint x: 674, endPoint y: 223, distance: 213.1
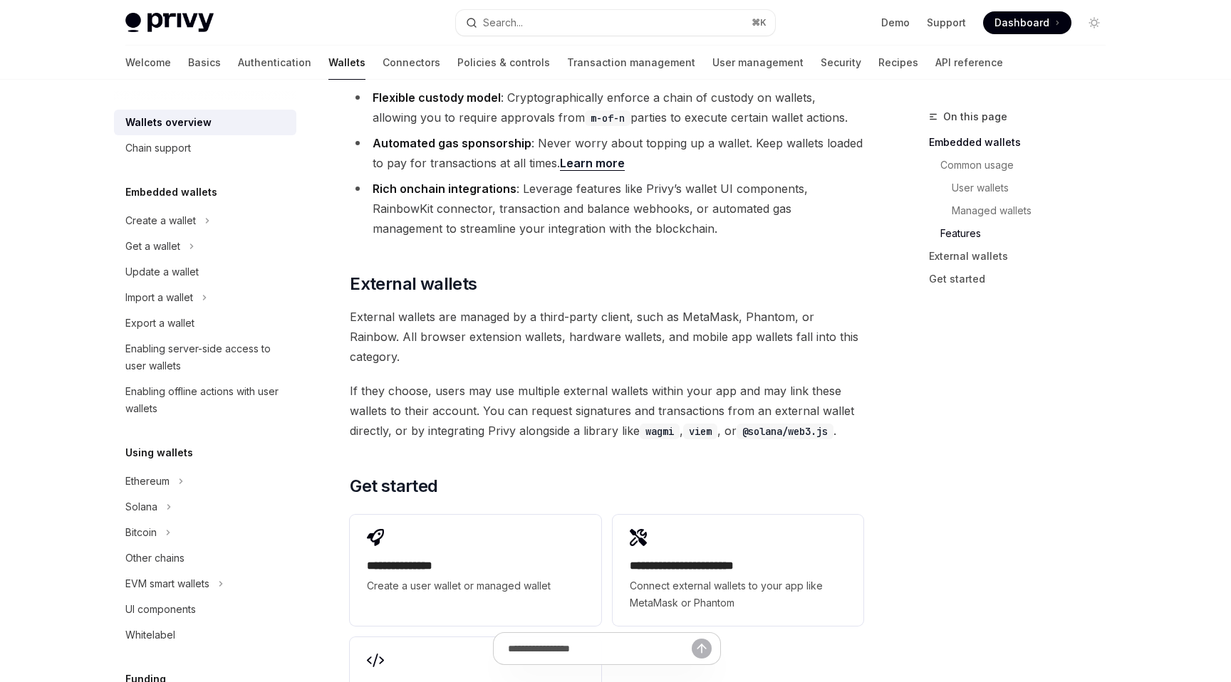
click at [587, 381] on span "If they choose, users may use multiple external wallets within your app and may…" at bounding box center [606, 411] width 513 height 60
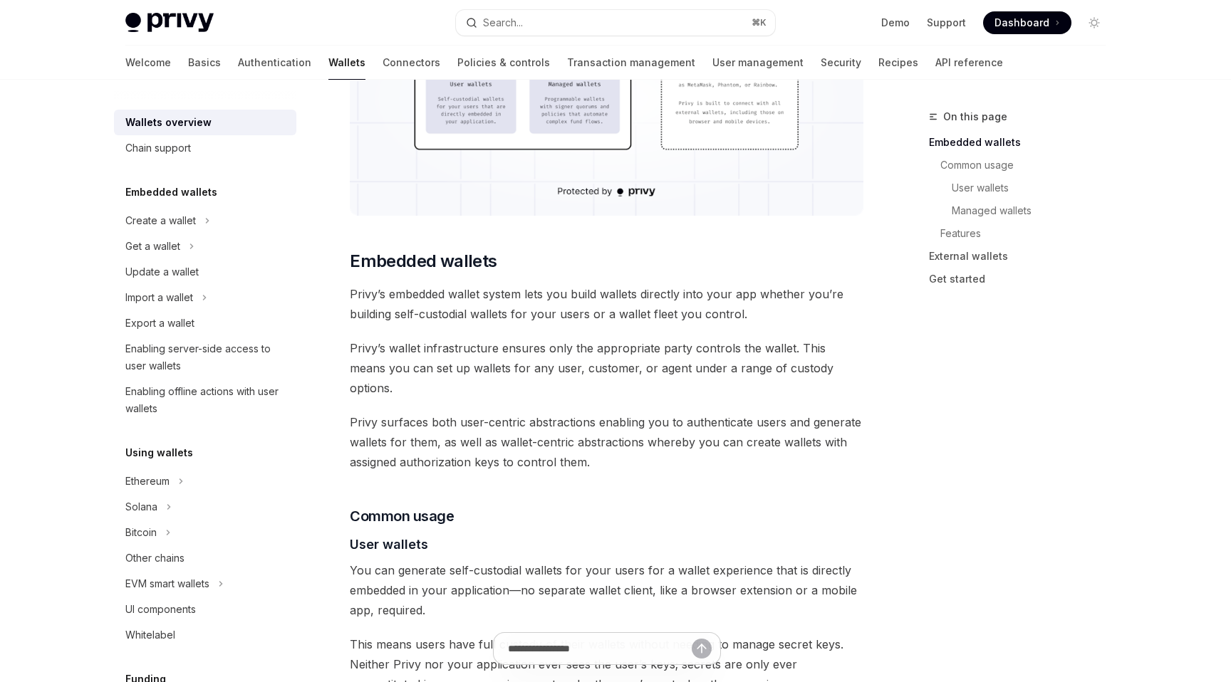
scroll to position [0, 0]
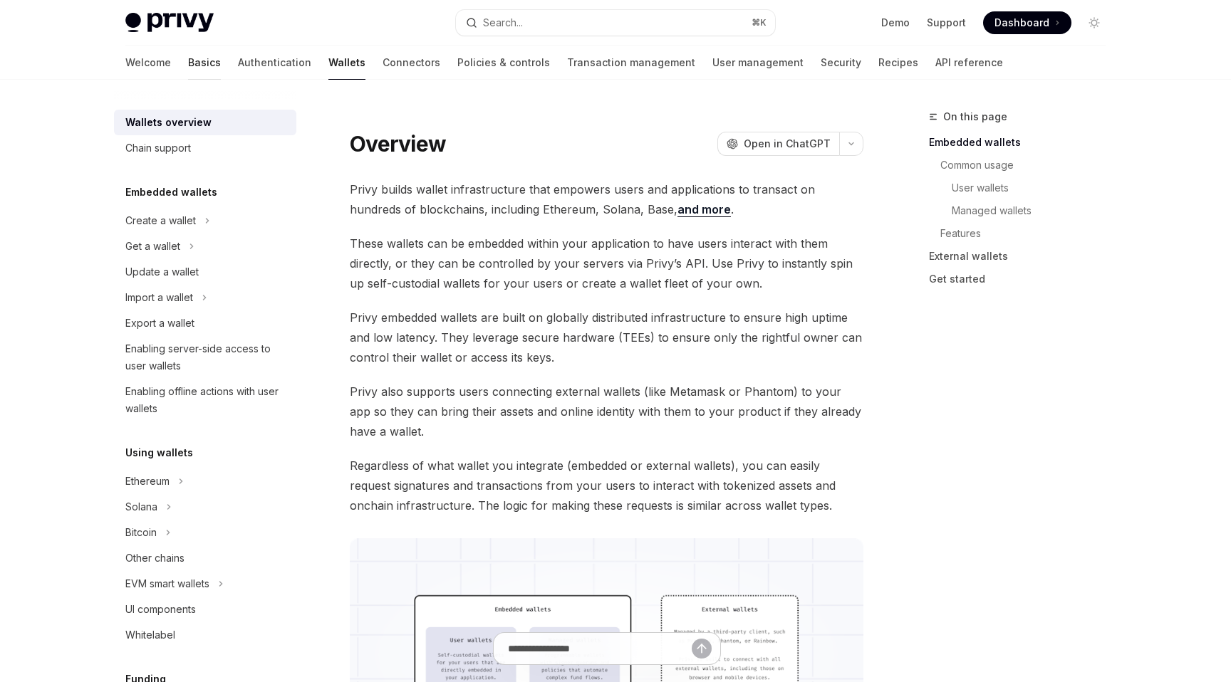
click at [188, 69] on link "Basics" at bounding box center [204, 63] width 33 height 34
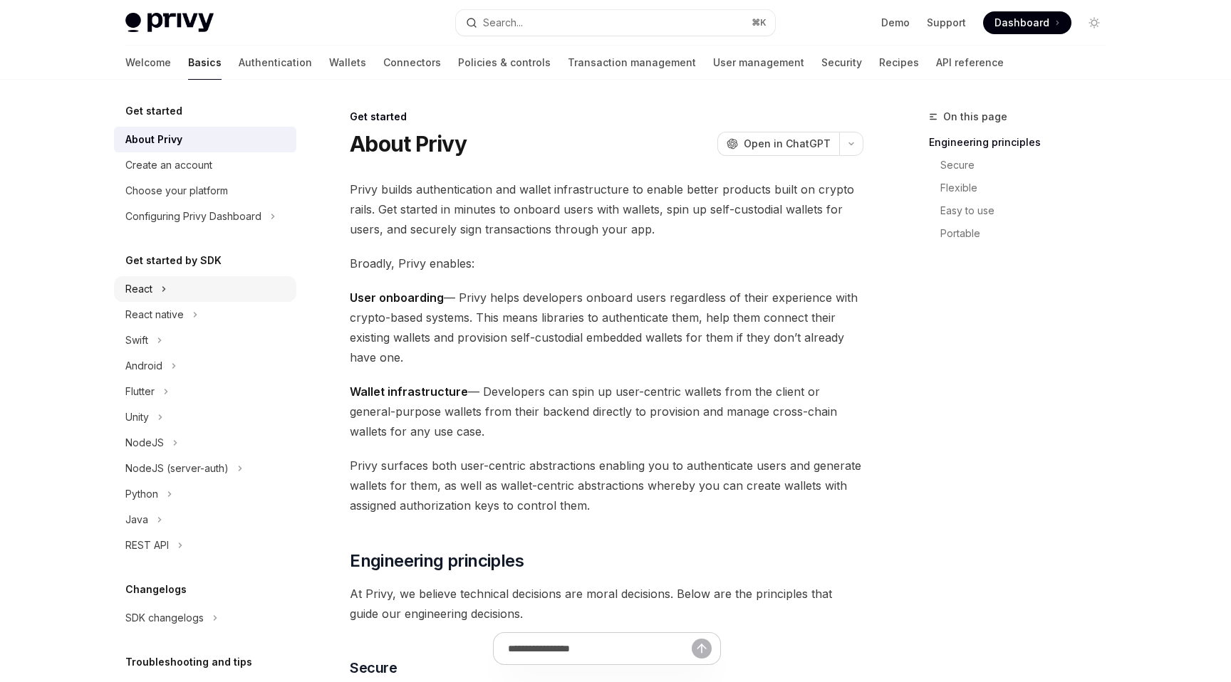
click at [143, 288] on div "React" at bounding box center [138, 289] width 27 height 17
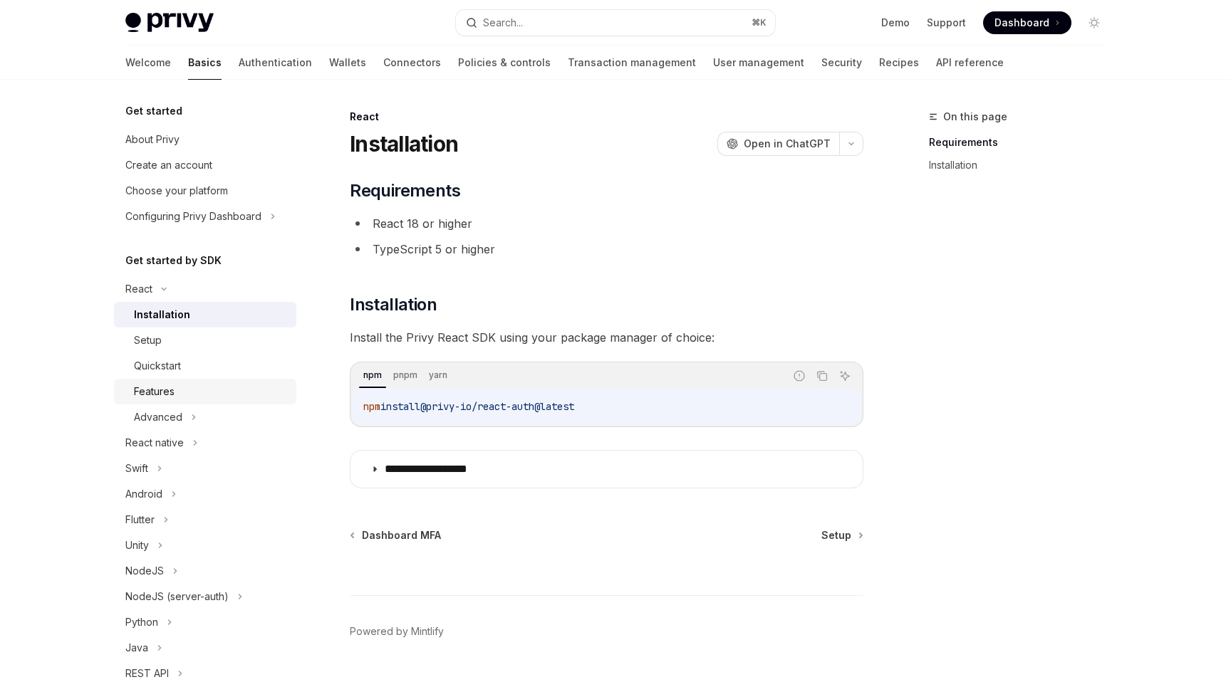
click at [162, 397] on div "Features" at bounding box center [154, 391] width 41 height 17
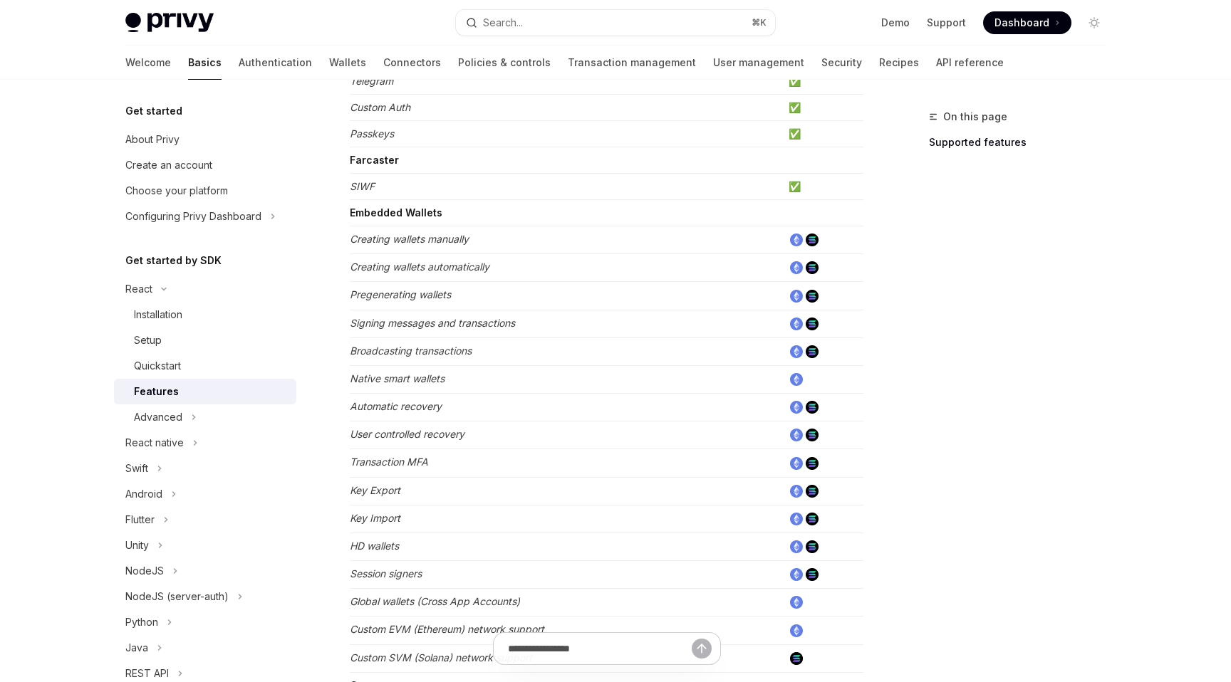
scroll to position [419, 0]
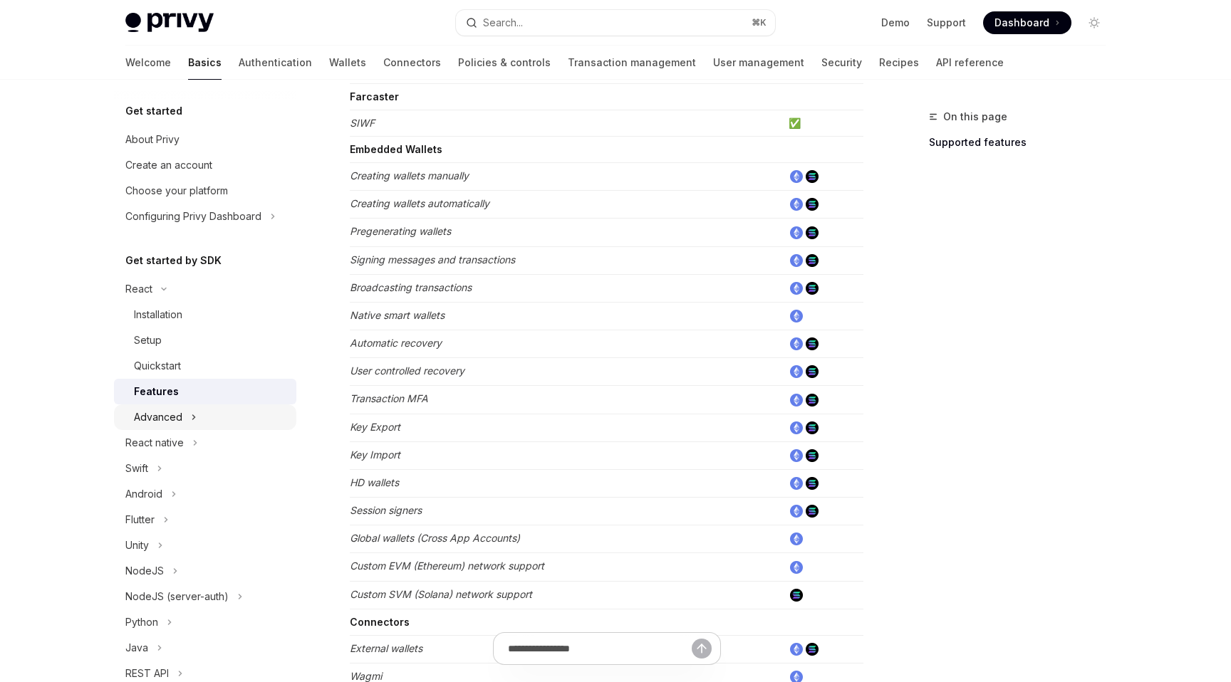
click at [182, 413] on div "Advanced" at bounding box center [205, 418] width 182 height 26
type textarea "*"
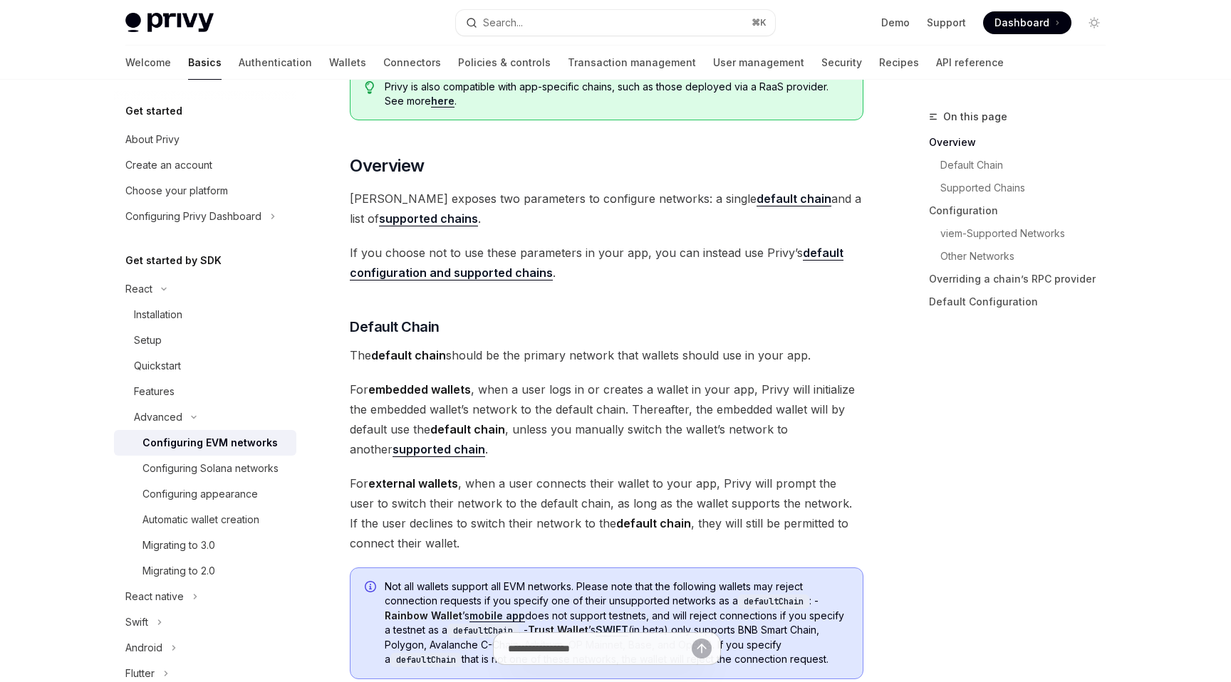
scroll to position [275, 0]
click at [408, 217] on strong "supported chains" at bounding box center [428, 218] width 99 height 14
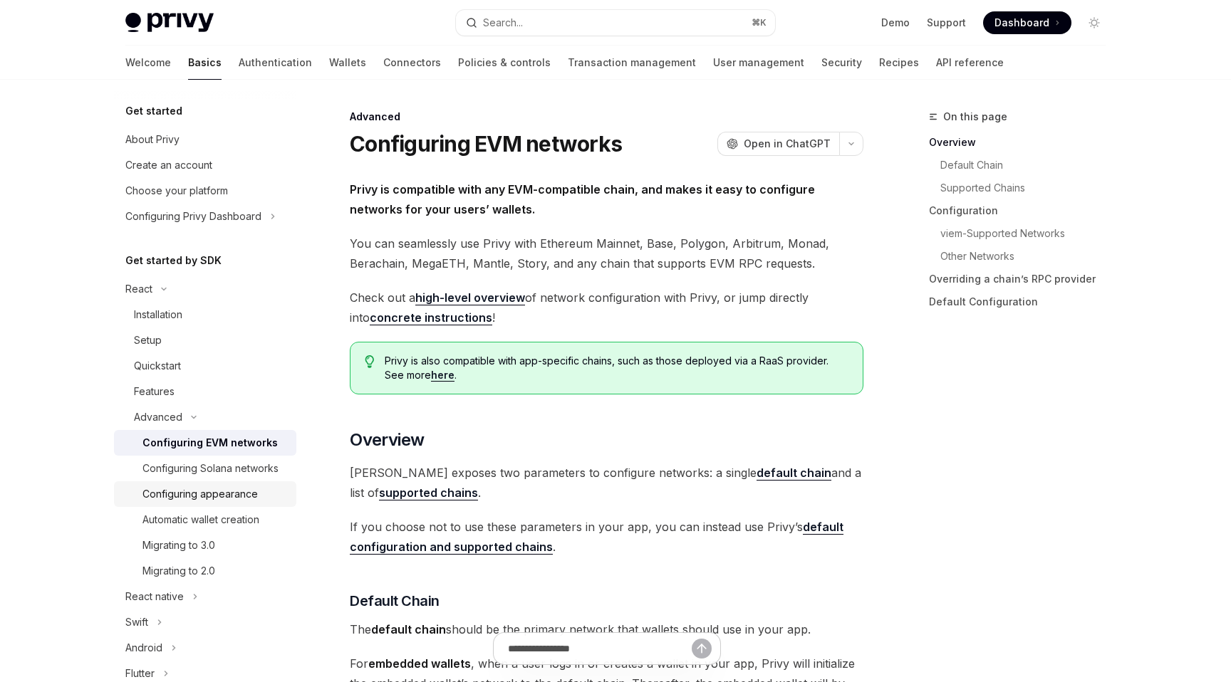
click at [232, 494] on div "Configuring appearance" at bounding box center [199, 494] width 115 height 17
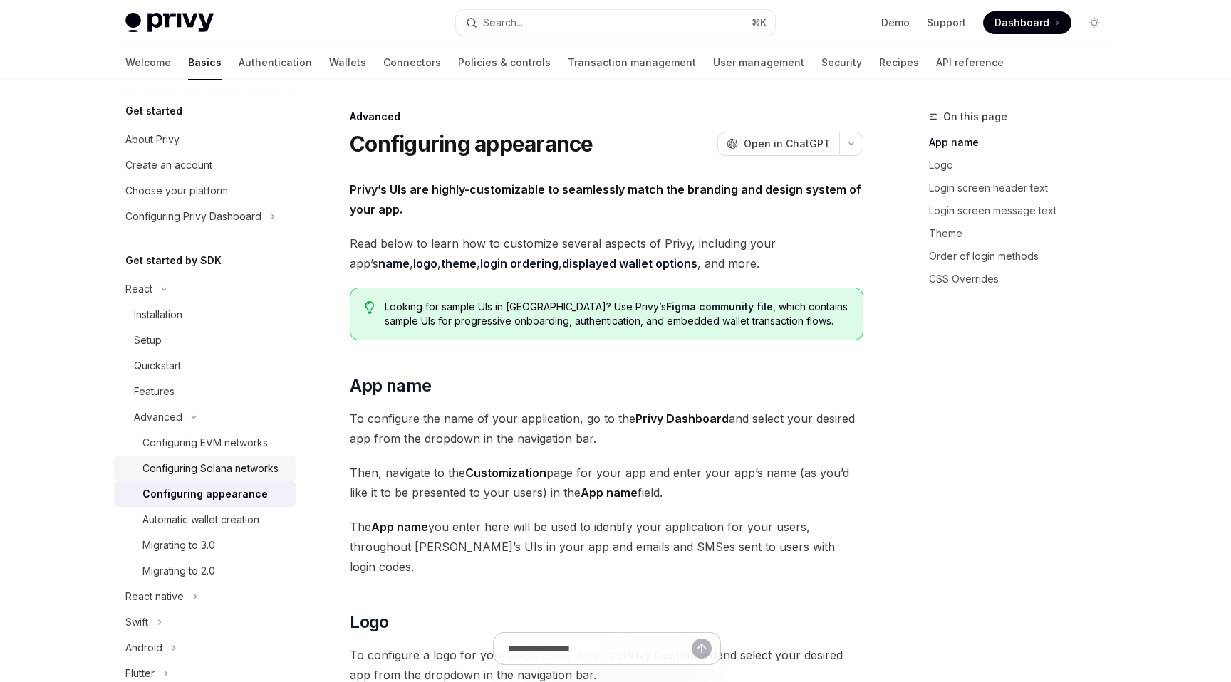
click at [240, 465] on div "Configuring Solana networks" at bounding box center [210, 468] width 136 height 17
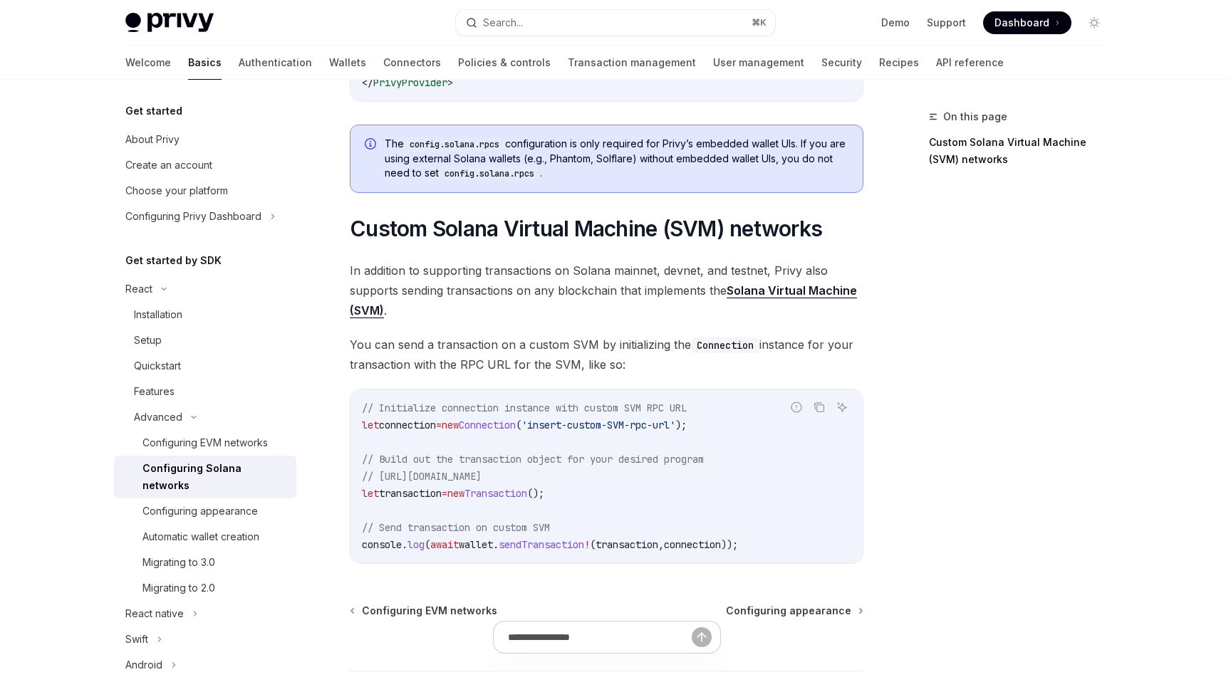
scroll to position [665, 0]
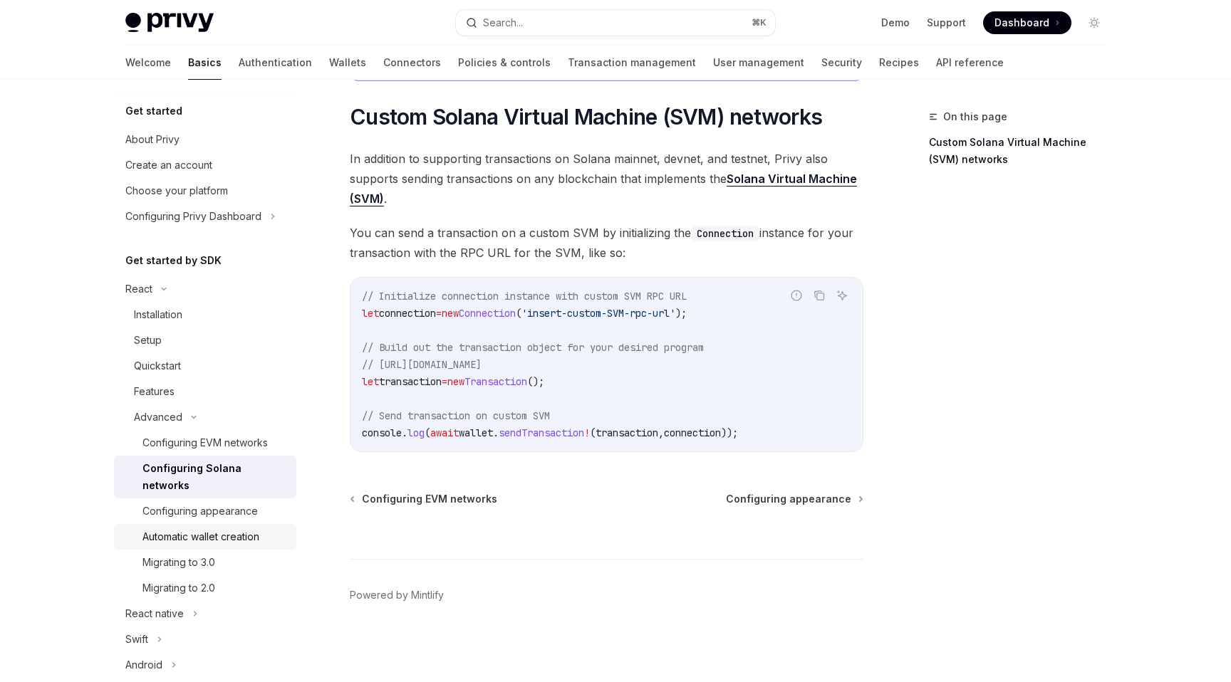
click at [196, 528] on div "Automatic wallet creation" at bounding box center [200, 536] width 117 height 17
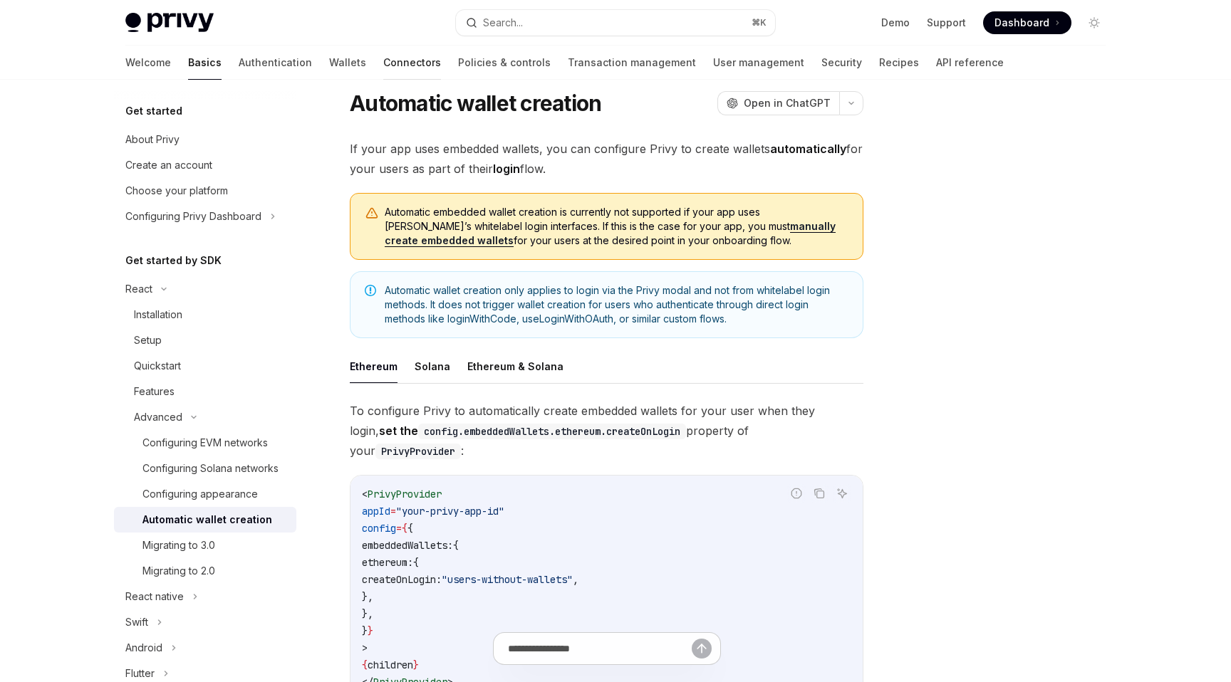
click at [383, 58] on link "Connectors" at bounding box center [412, 63] width 58 height 34
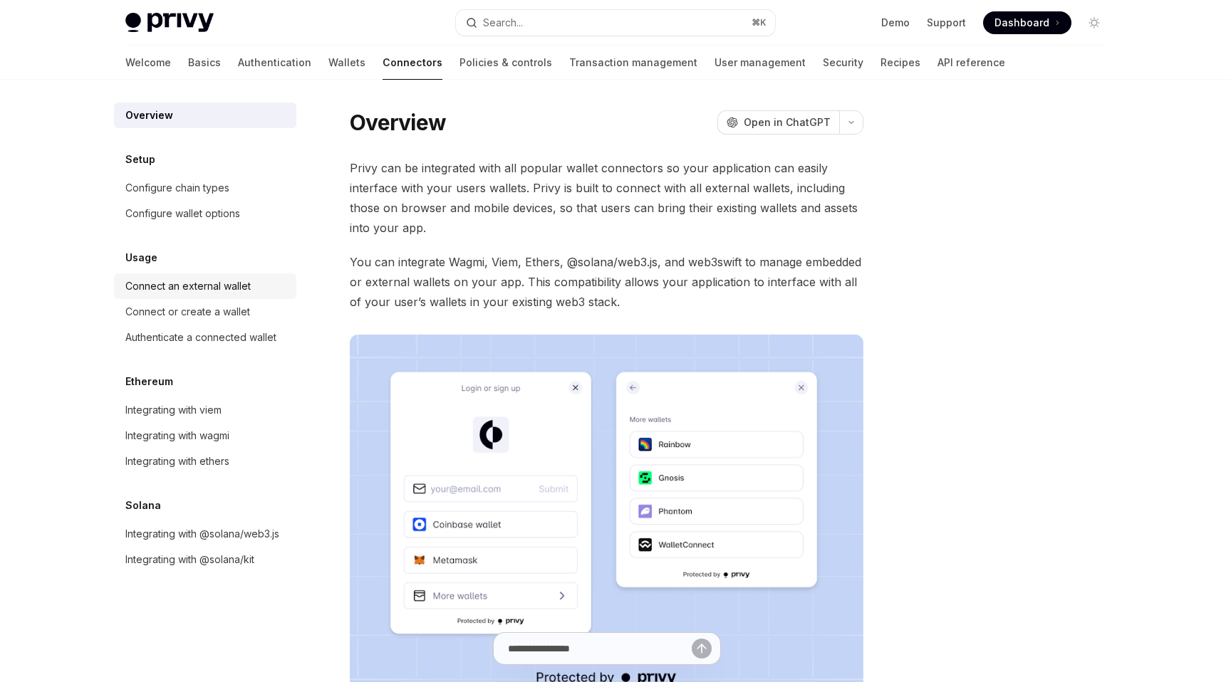
click at [262, 282] on div "Connect an external wallet" at bounding box center [206, 286] width 162 height 17
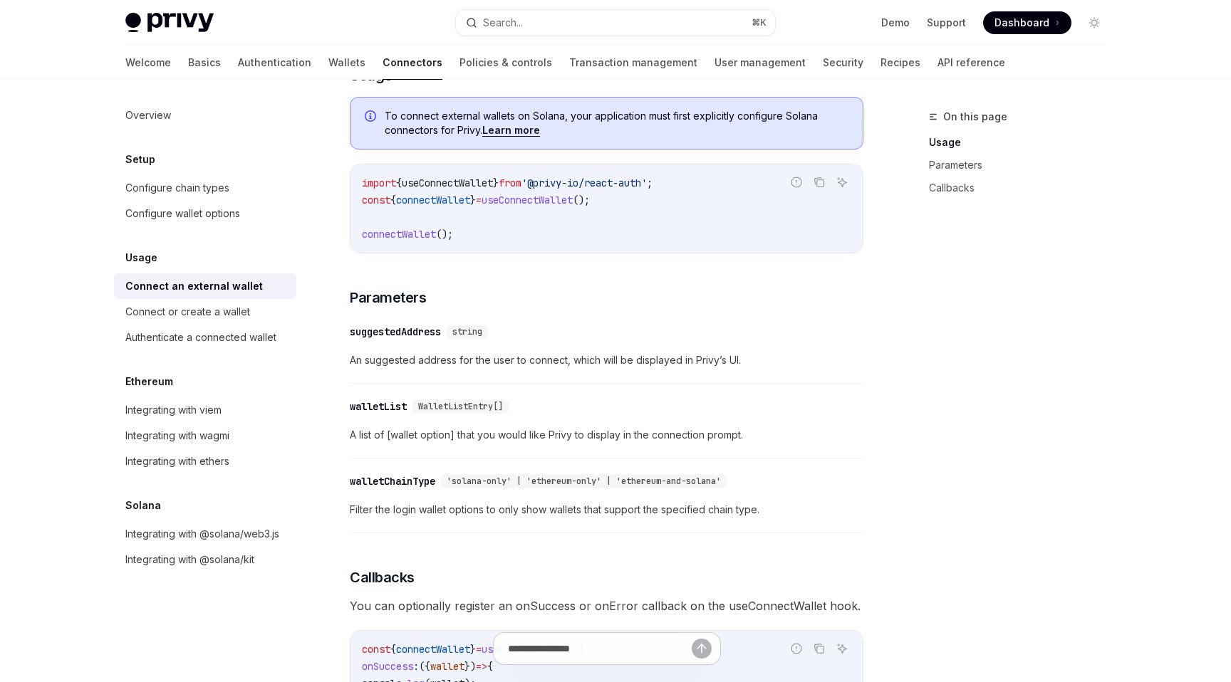
scroll to position [372, 0]
click at [188, 57] on link "Basics" at bounding box center [204, 63] width 33 height 34
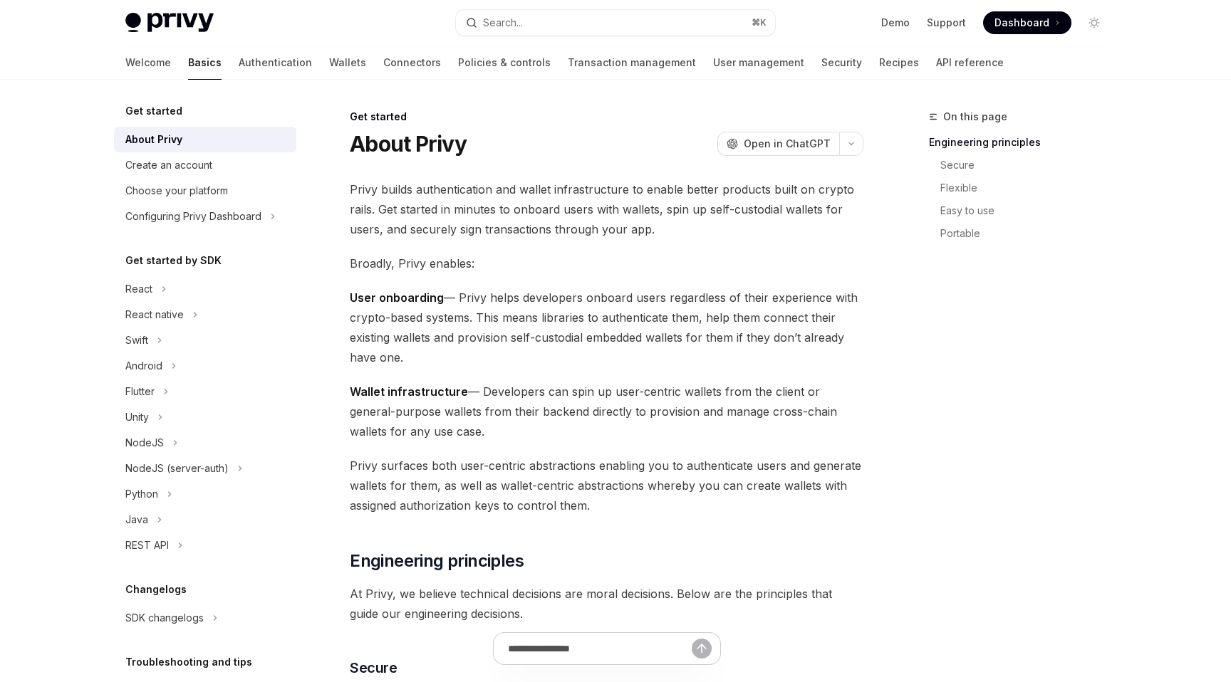
click at [155, 36] on div "Privy Docs home page Search... ⌘ K Demo Support Dashboard Dashboard Search..." at bounding box center [615, 23] width 980 height 46
click at [185, 17] on img at bounding box center [169, 23] width 88 height 20
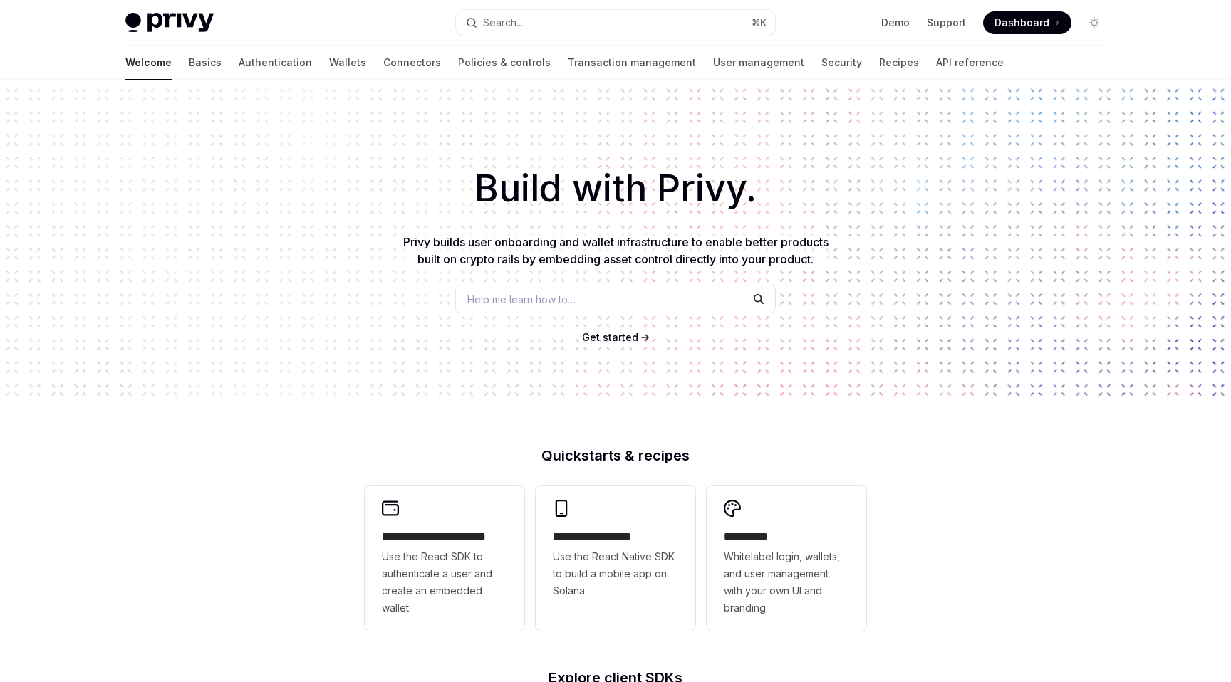
type textarea "*"
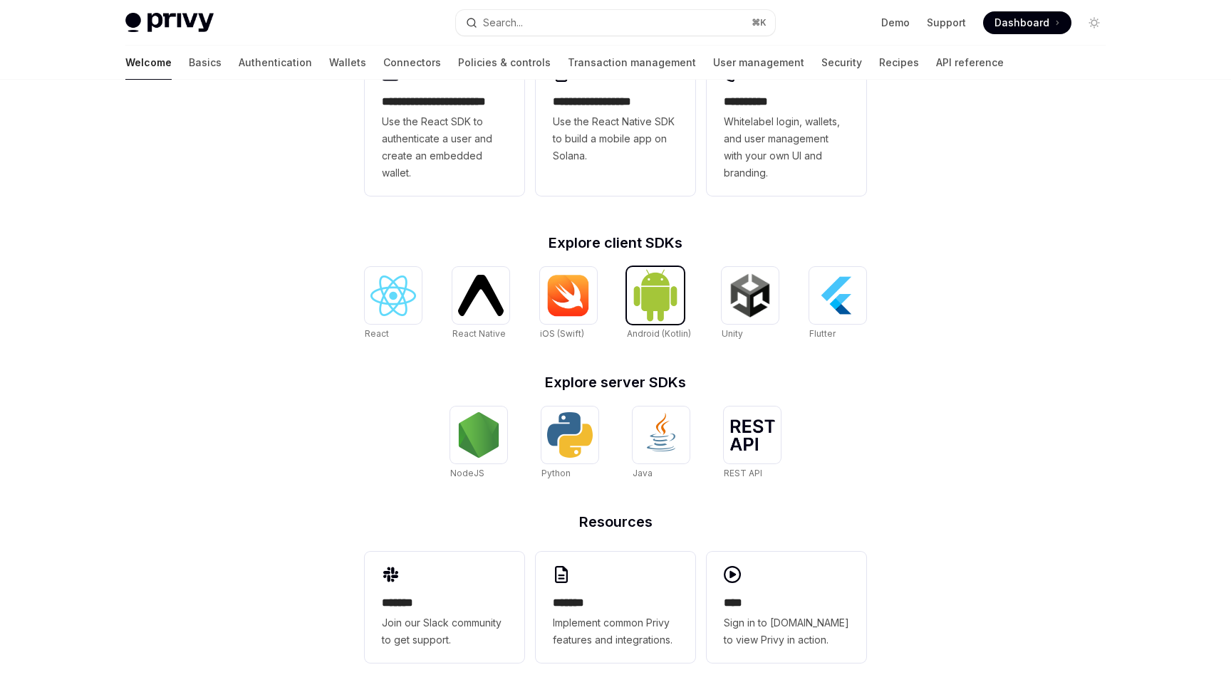
scroll to position [450, 0]
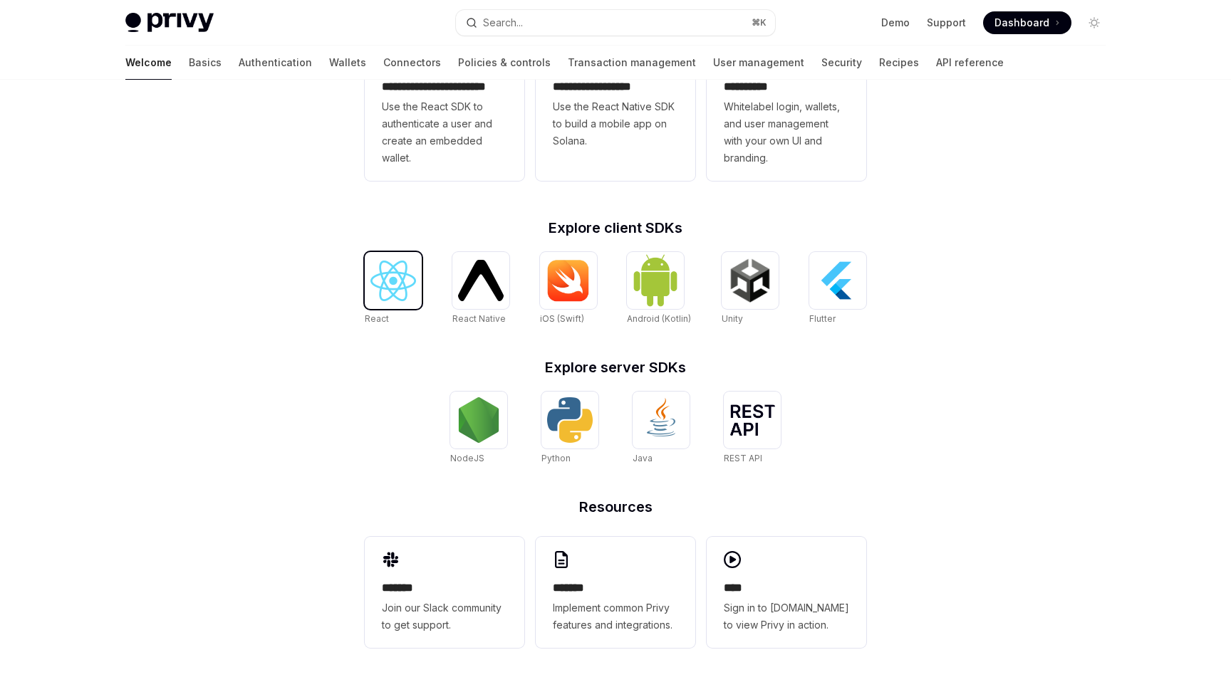
click at [414, 280] on img at bounding box center [393, 281] width 46 height 41
